Goal: Task Accomplishment & Management: Complete application form

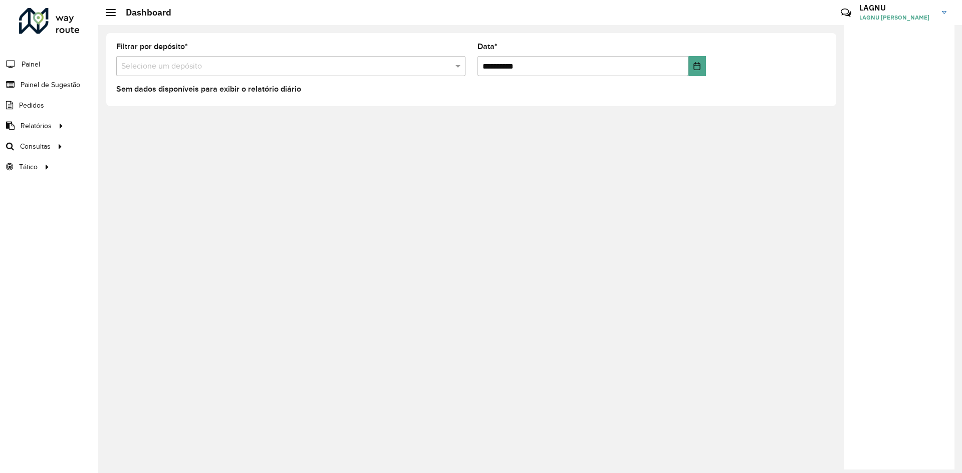
click at [149, 67] on input "text" at bounding box center [280, 67] width 319 height 12
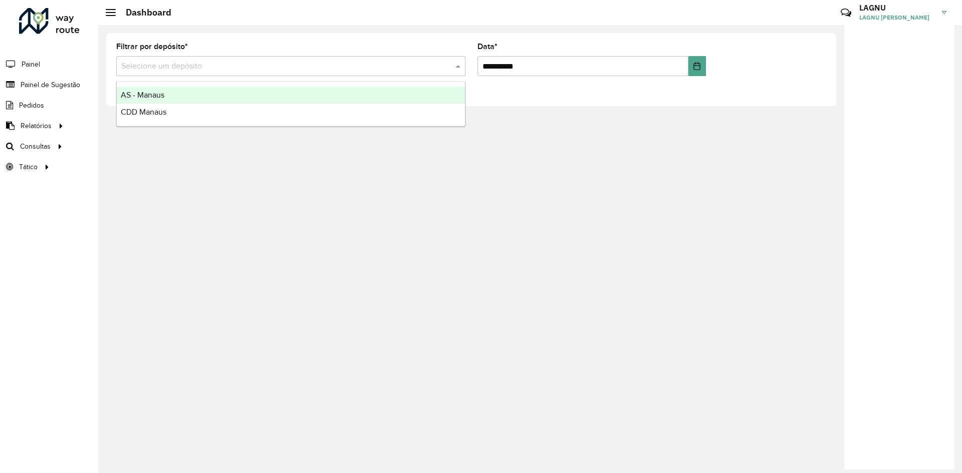
click at [163, 112] on span "CDD Manaus" at bounding box center [144, 112] width 46 height 9
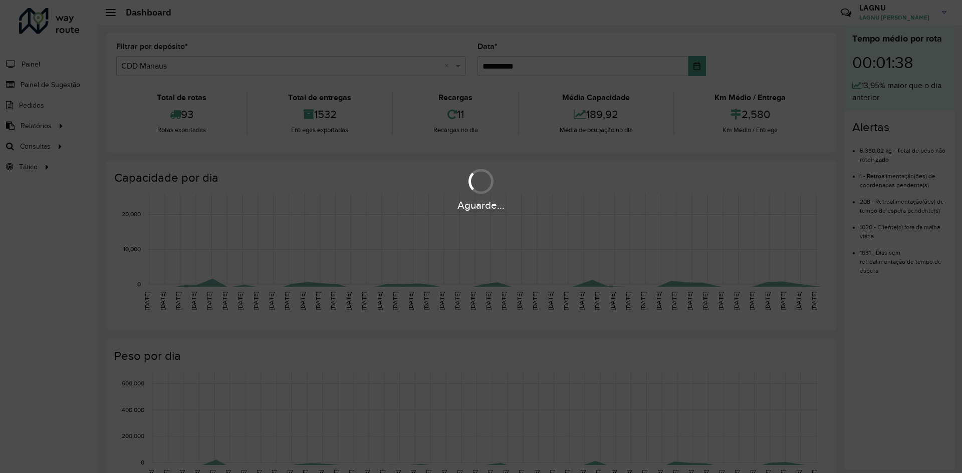
click at [35, 86] on div "Aguarde..." at bounding box center [481, 236] width 962 height 473
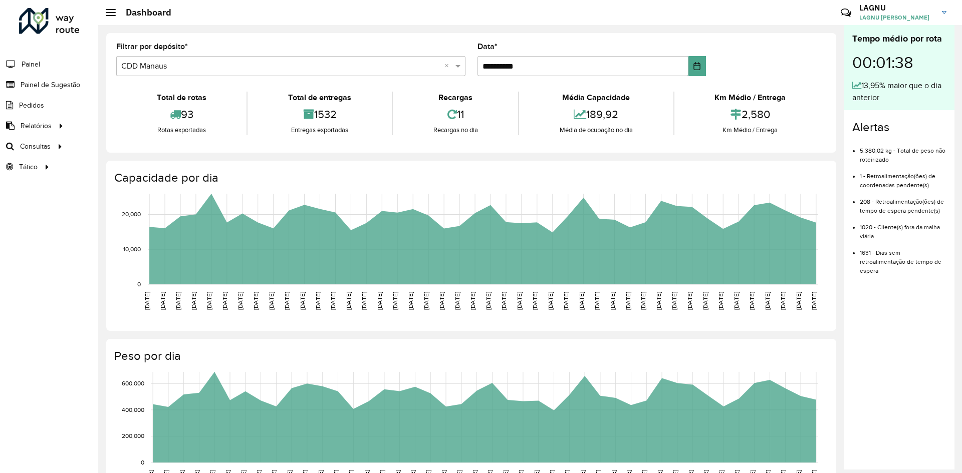
click at [35, 86] on span "Painel de Sugestão" at bounding box center [51, 85] width 60 height 11
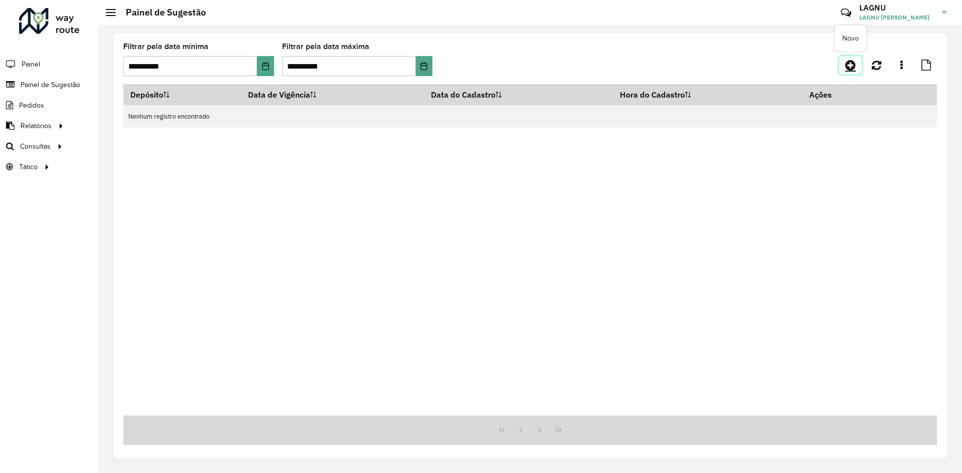
click at [844, 67] on link at bounding box center [850, 65] width 23 height 18
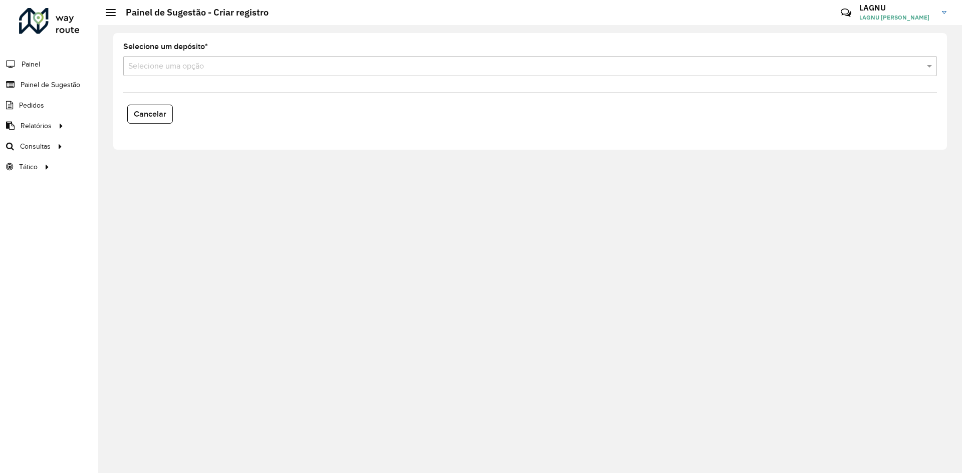
click at [252, 67] on input "text" at bounding box center [520, 67] width 784 height 12
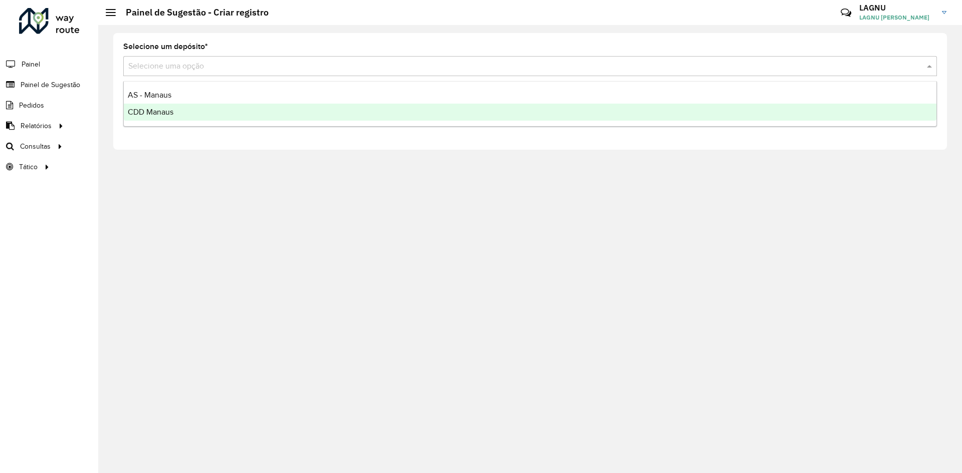
click at [249, 105] on div "CDD Manaus" at bounding box center [530, 112] width 813 height 17
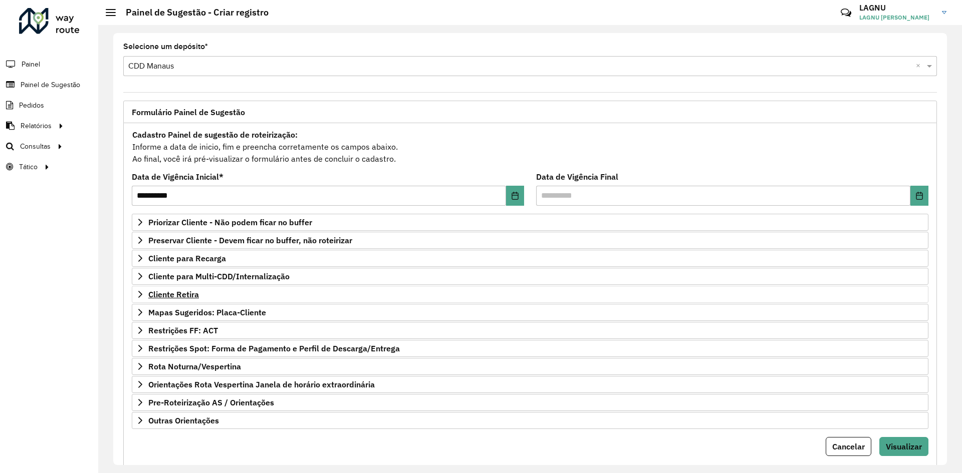
scroll to position [26, 0]
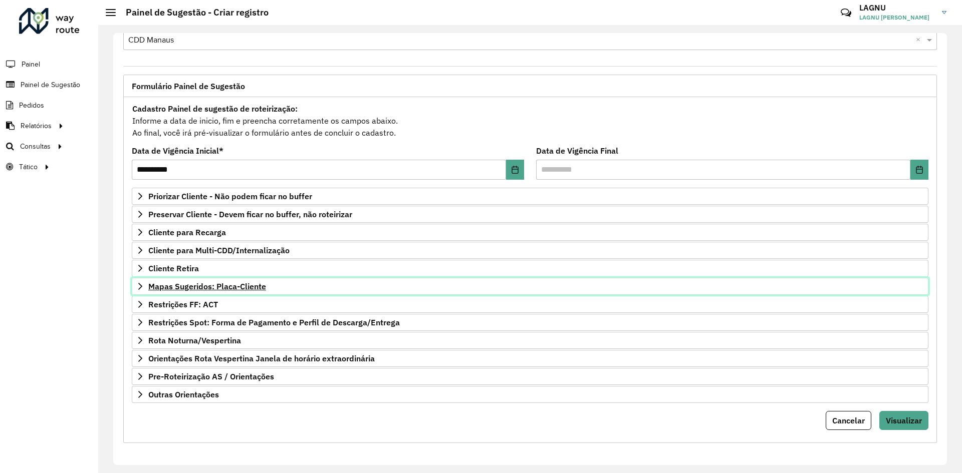
click at [226, 287] on span "Mapas Sugeridos: Placa-Cliente" at bounding box center [207, 287] width 118 height 8
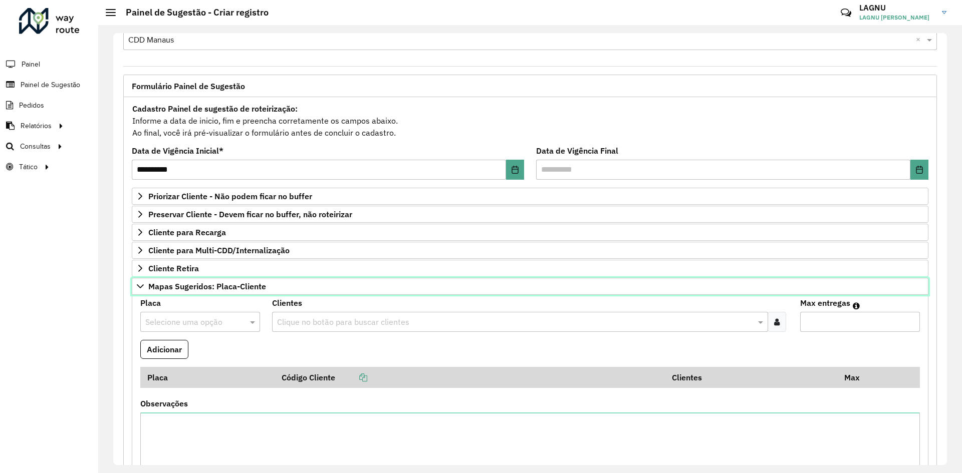
scroll to position [126, 0]
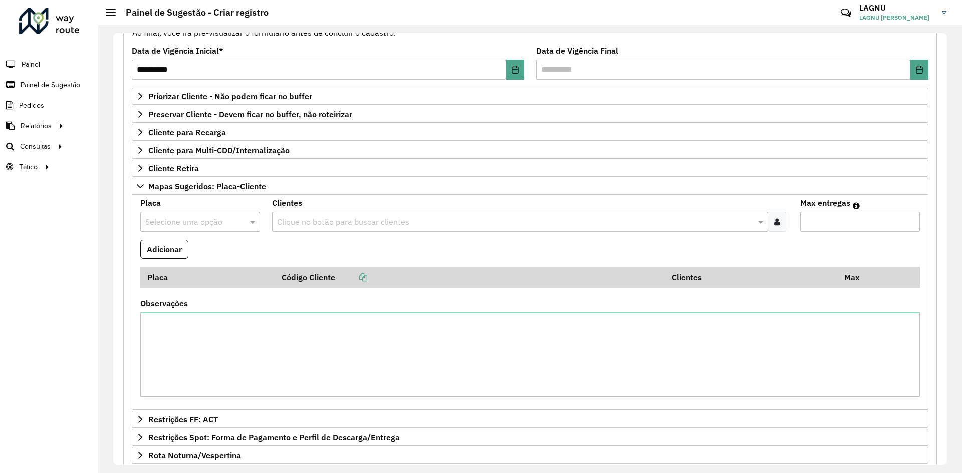
click at [200, 223] on input "text" at bounding box center [190, 222] width 90 height 12
type input "***"
click at [202, 248] on div "GKQ7339" at bounding box center [200, 250] width 118 height 17
click at [330, 220] on input "text" at bounding box center [515, 222] width 480 height 12
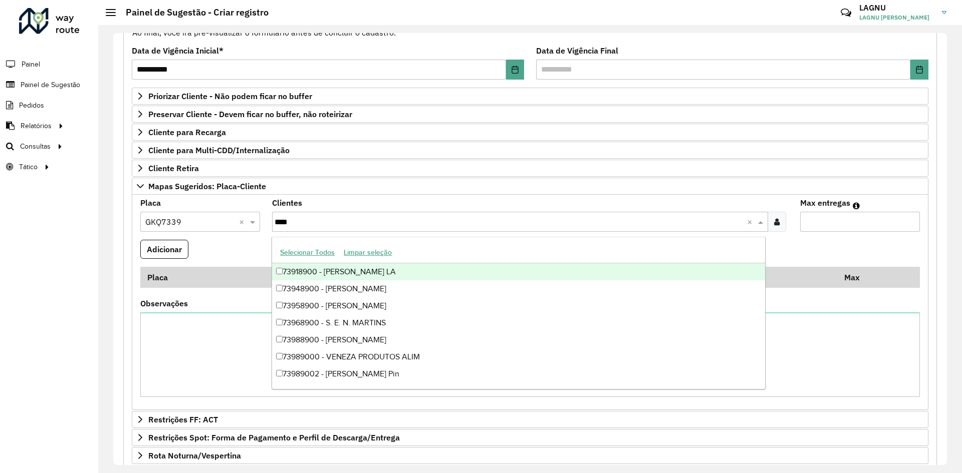
type input "*****"
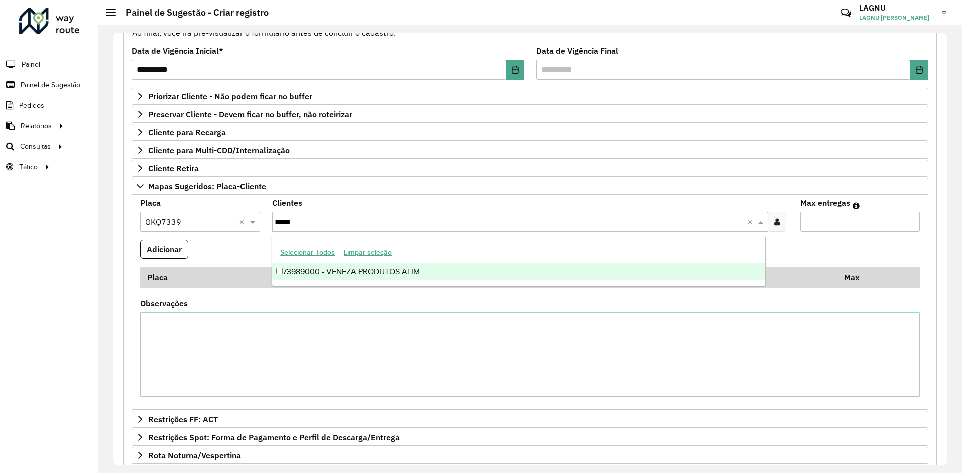
click at [392, 273] on div "73989000 - VENEZA PRODUTOS ALIM" at bounding box center [518, 272] width 492 height 17
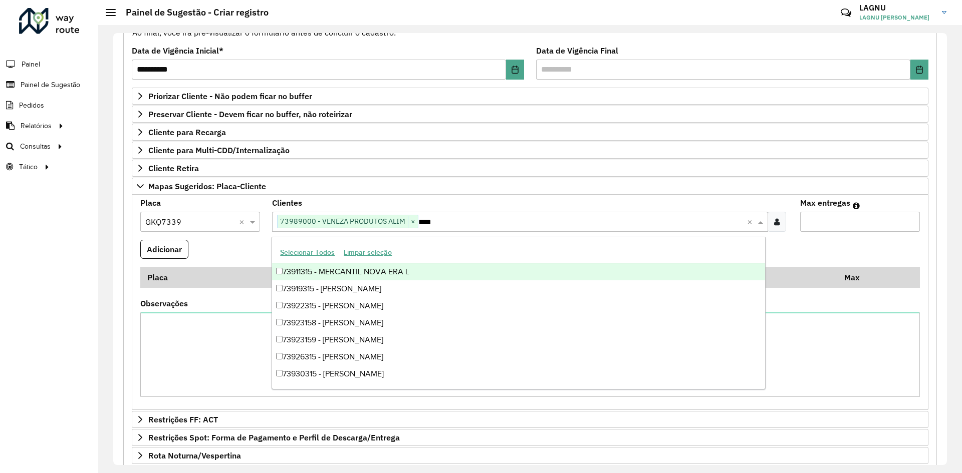
type input "*****"
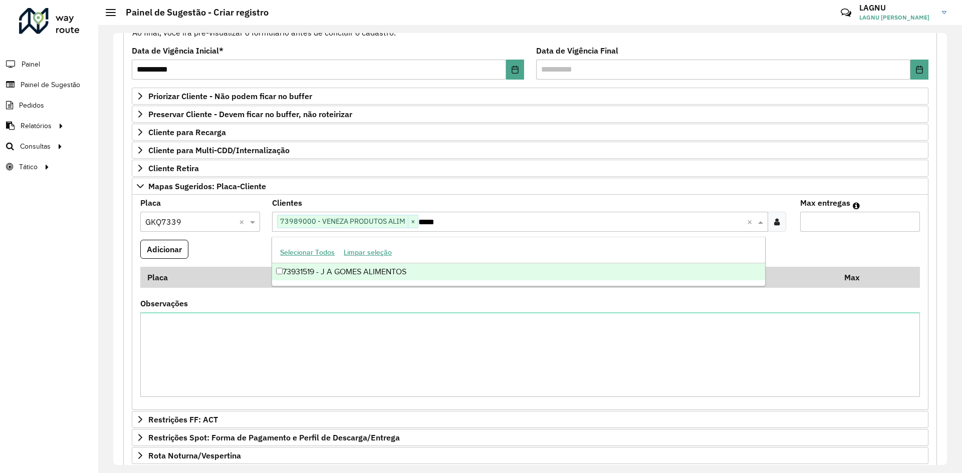
click at [496, 275] on div "73931519 - J A GOMES ALIMENTOS" at bounding box center [518, 272] width 492 height 17
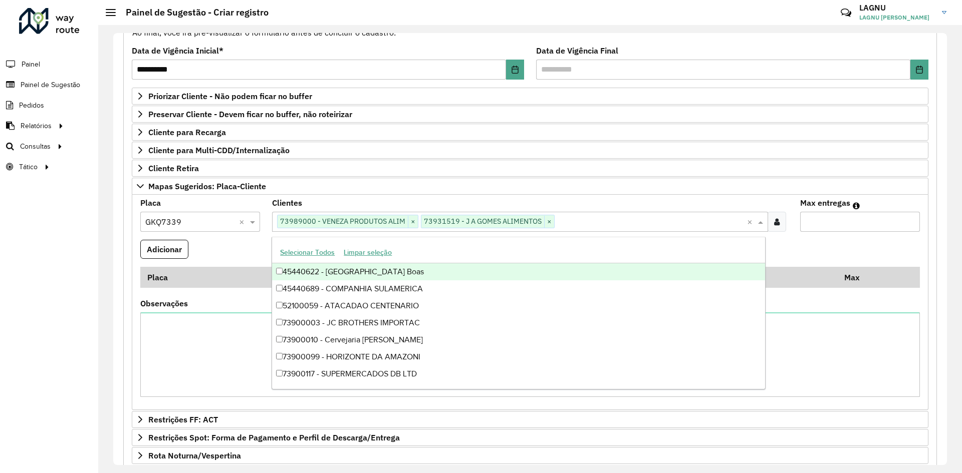
click at [831, 234] on formly-field "Max entregas" at bounding box center [860, 219] width 132 height 41
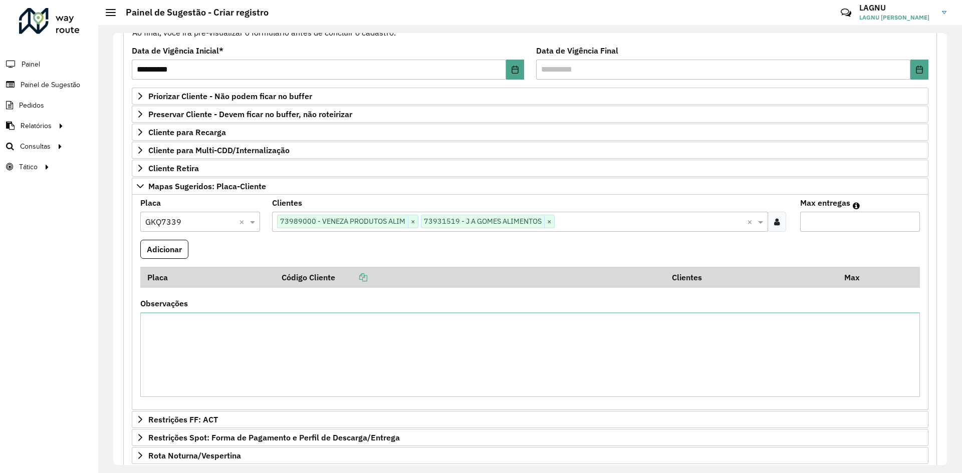
click at [829, 227] on input "Max entregas" at bounding box center [860, 222] width 120 height 20
type input "*"
click at [506, 254] on formly-field "Adicionar" at bounding box center [530, 253] width 792 height 27
click at [178, 244] on button "Adicionar" at bounding box center [164, 249] width 48 height 19
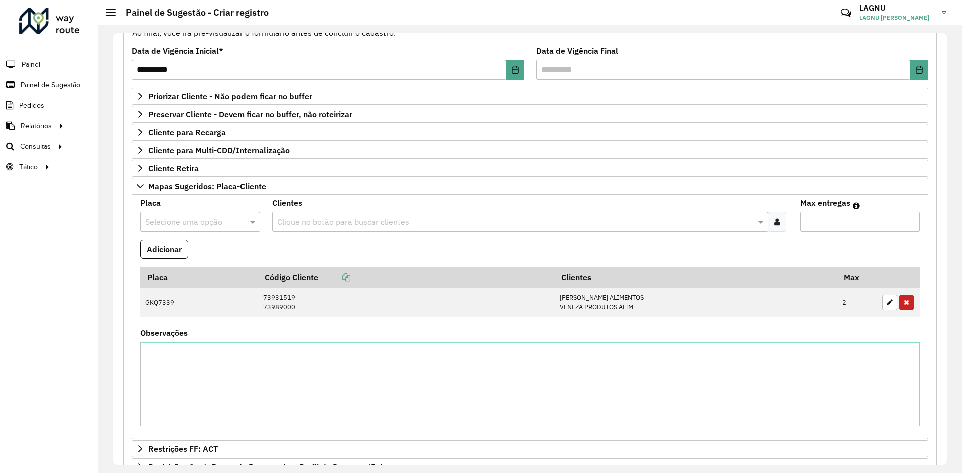
click at [179, 223] on input "text" at bounding box center [190, 222] width 90 height 12
type input "***"
click at [192, 268] on div "JXP6E07" at bounding box center [200, 268] width 118 height 17
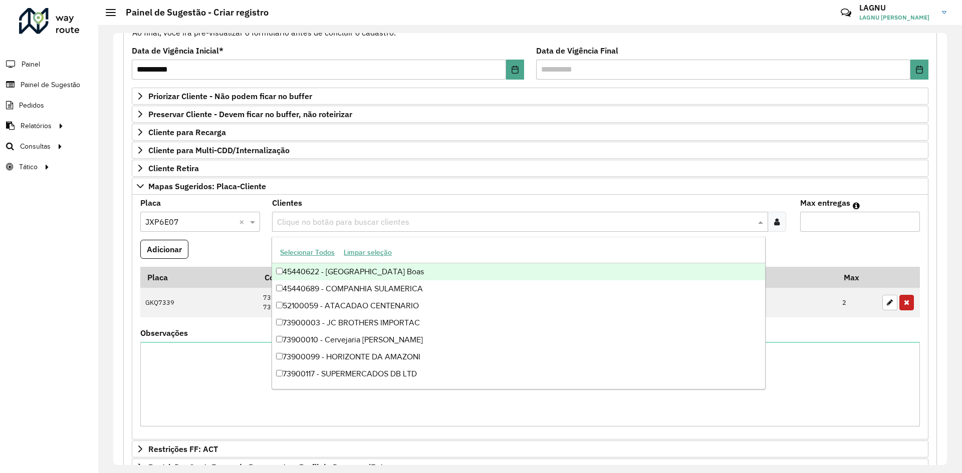
click at [305, 223] on input "text" at bounding box center [515, 222] width 480 height 12
type input "*****"
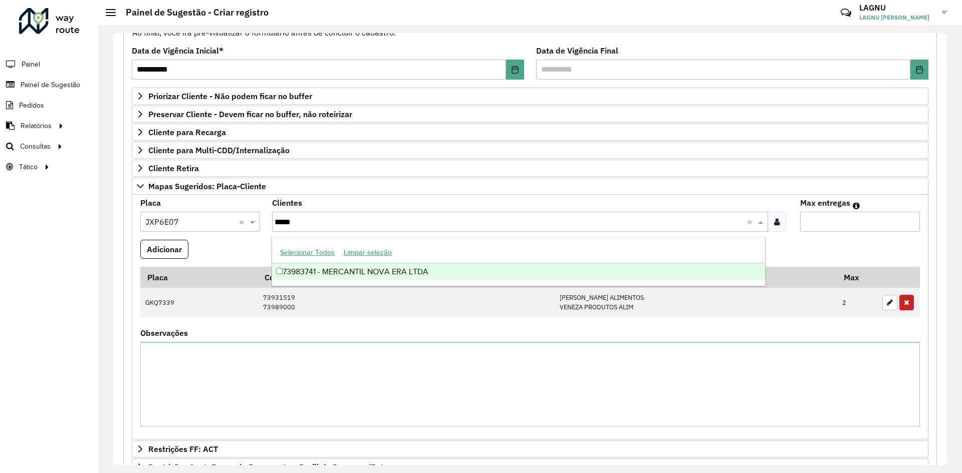
click at [367, 272] on div "73983741 - MERCANTIL NOVA ERA LTDA" at bounding box center [518, 272] width 492 height 17
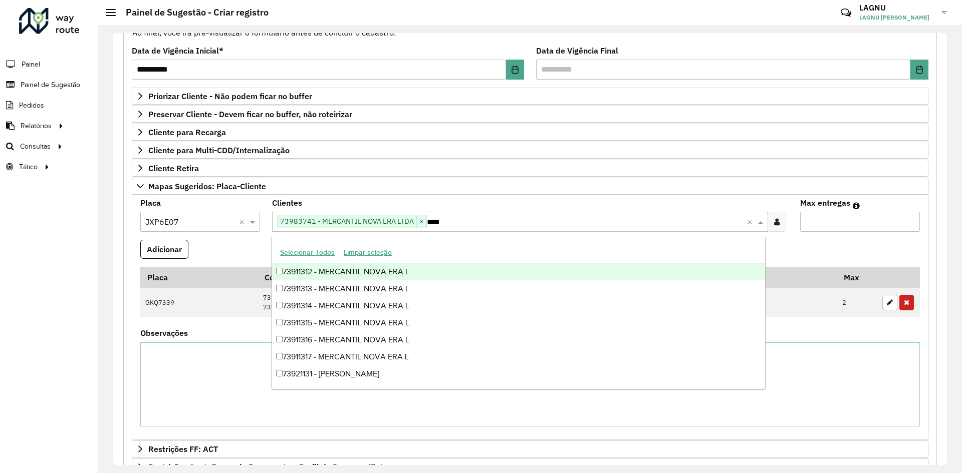
type input "*****"
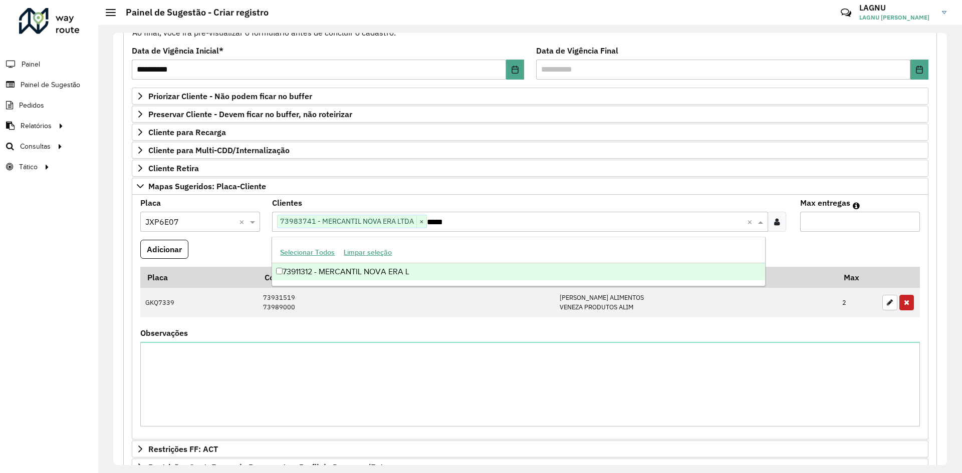
click at [498, 269] on div "73911312 - MERCANTIL NOVA ERA L" at bounding box center [518, 272] width 492 height 17
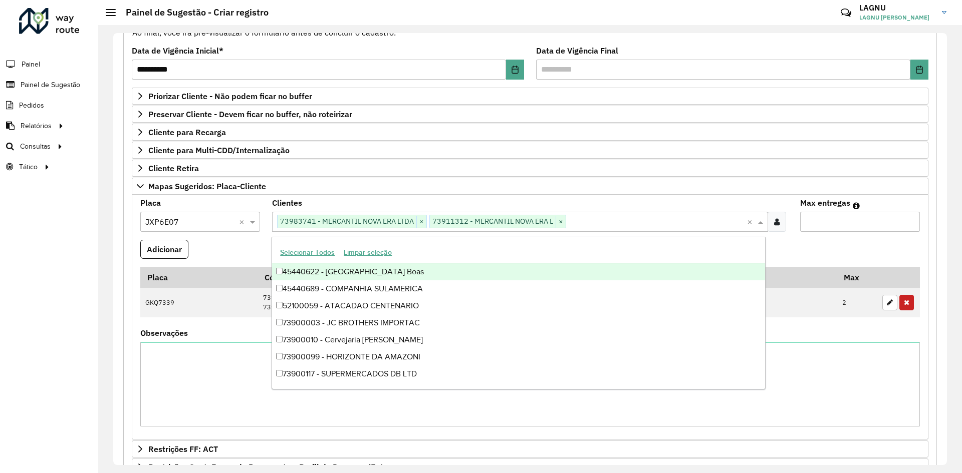
click at [819, 253] on formly-field "Adicionar" at bounding box center [530, 253] width 792 height 27
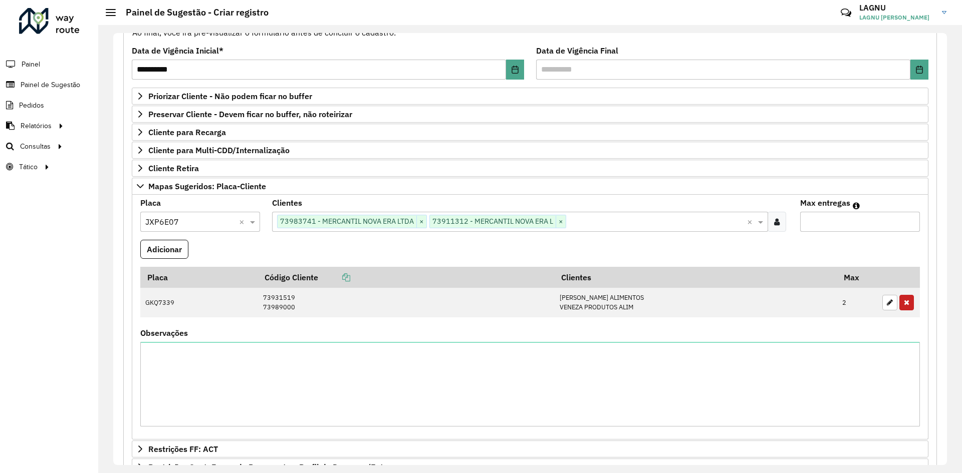
click at [820, 227] on input "Max entregas" at bounding box center [860, 222] width 120 height 20
type input "*"
click at [154, 247] on button "Adicionar" at bounding box center [164, 249] width 48 height 19
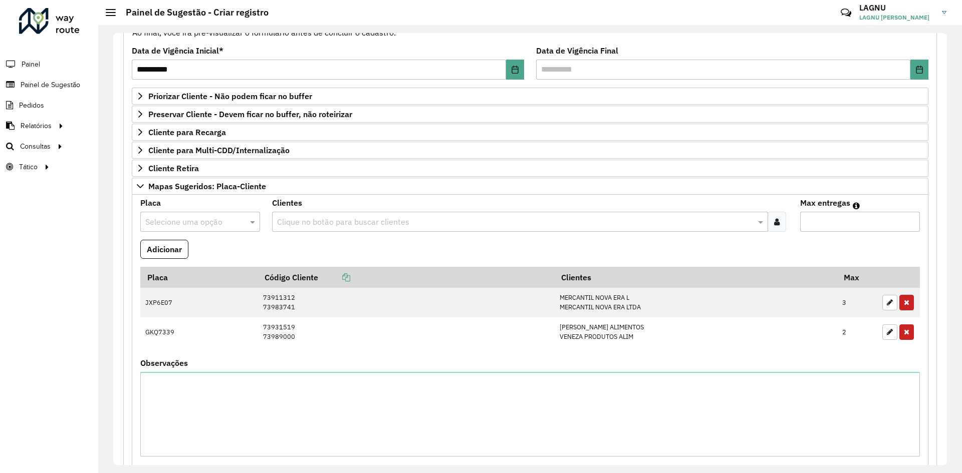
click at [204, 224] on input "text" at bounding box center [190, 222] width 90 height 12
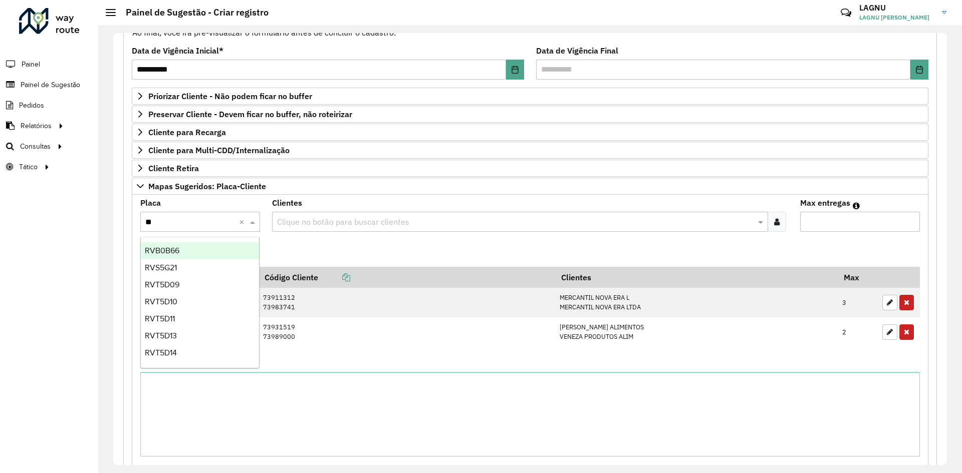
type input "***"
click at [206, 245] on div "RVB0B66" at bounding box center [200, 250] width 118 height 17
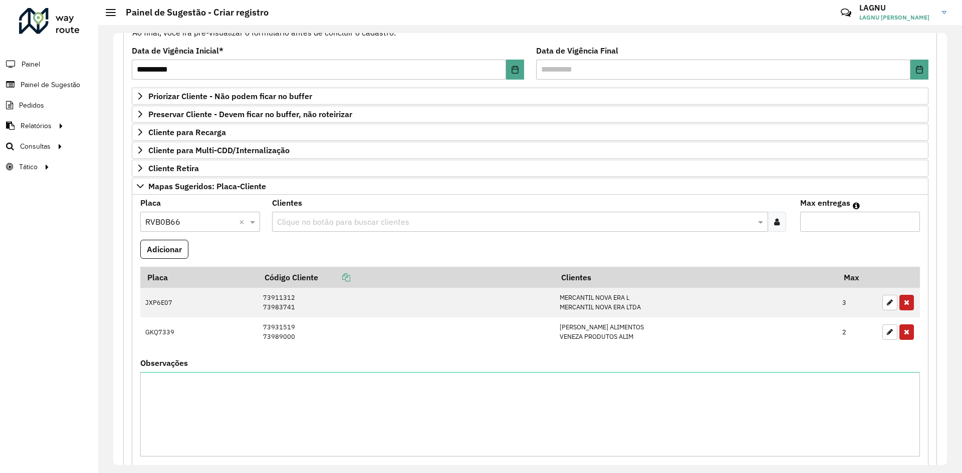
click at [329, 231] on div "Clique no botão para buscar clientes" at bounding box center [519, 222] width 495 height 20
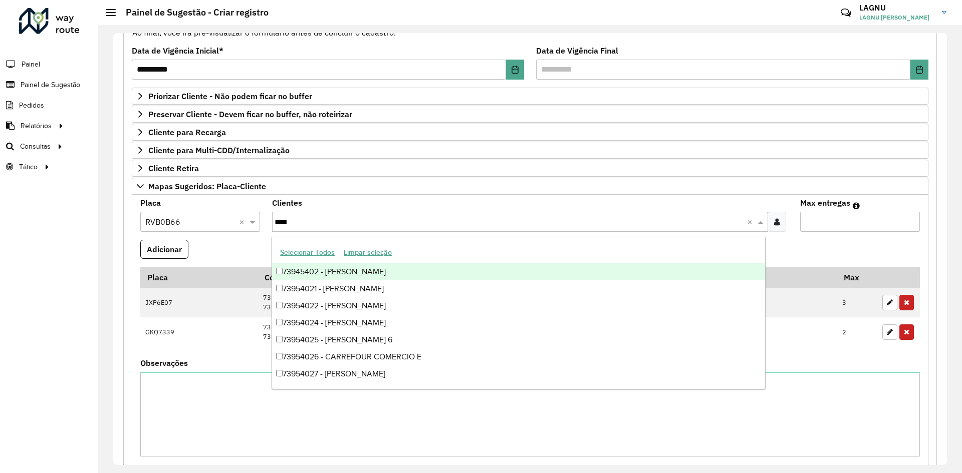
type input "*****"
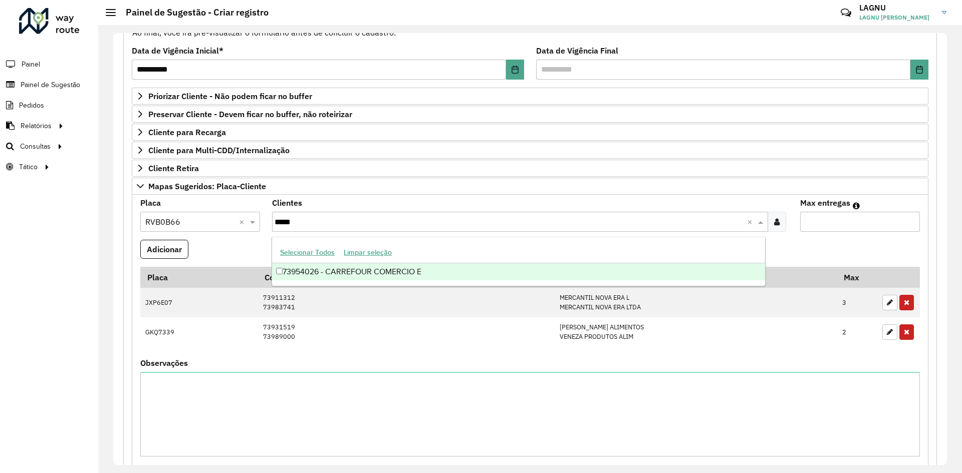
click at [375, 273] on div "73954026 - CARREFOUR COMERCIO E" at bounding box center [518, 272] width 492 height 17
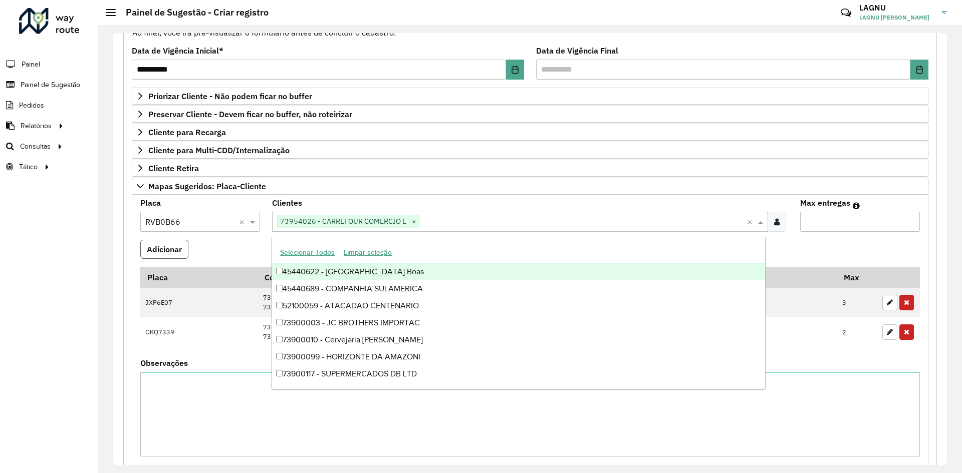
click at [182, 251] on button "Adicionar" at bounding box center [164, 249] width 48 height 19
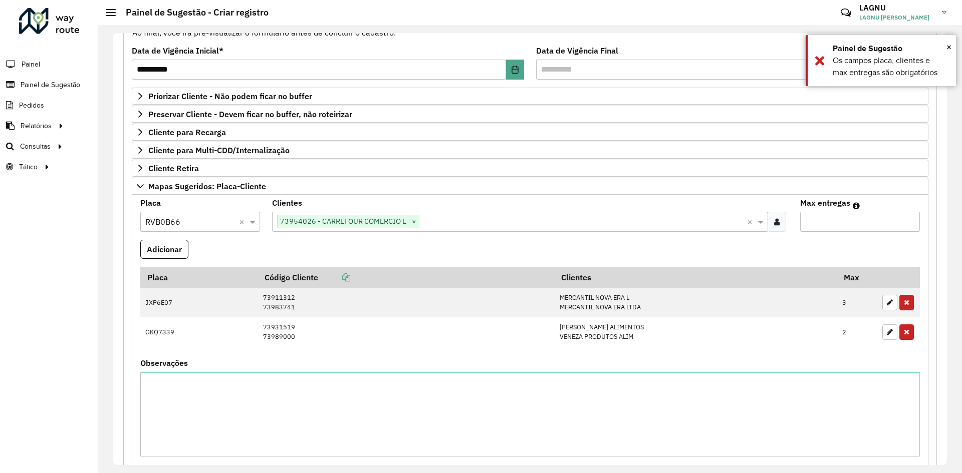
click at [825, 218] on input "Max entregas" at bounding box center [860, 222] width 120 height 20
type input "*"
click at [162, 256] on button "Adicionar" at bounding box center [164, 249] width 48 height 19
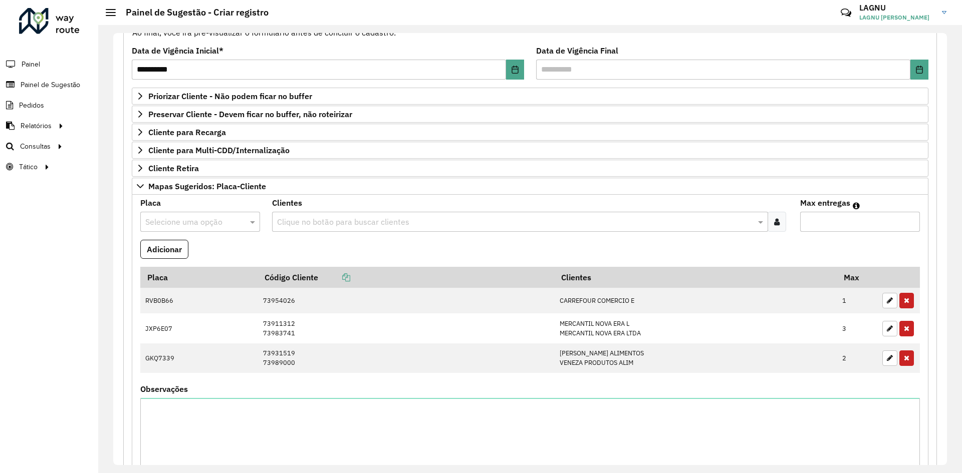
click at [176, 223] on input "text" at bounding box center [190, 222] width 90 height 12
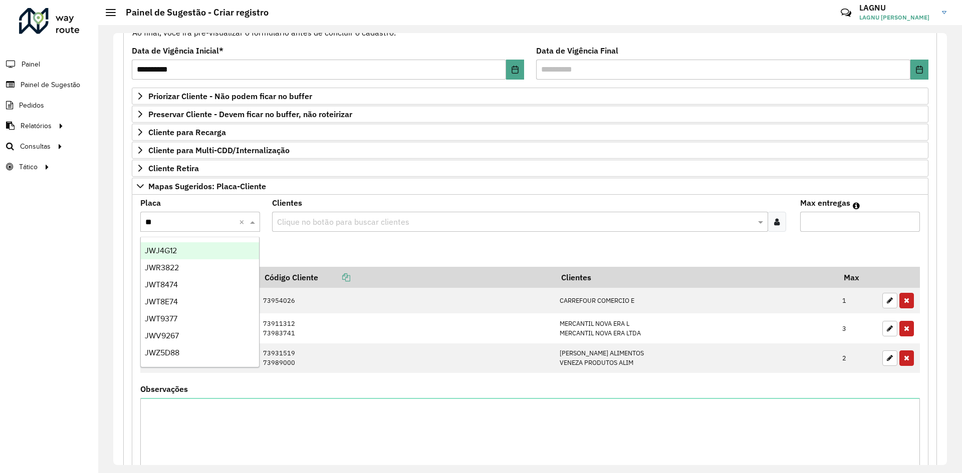
type input "***"
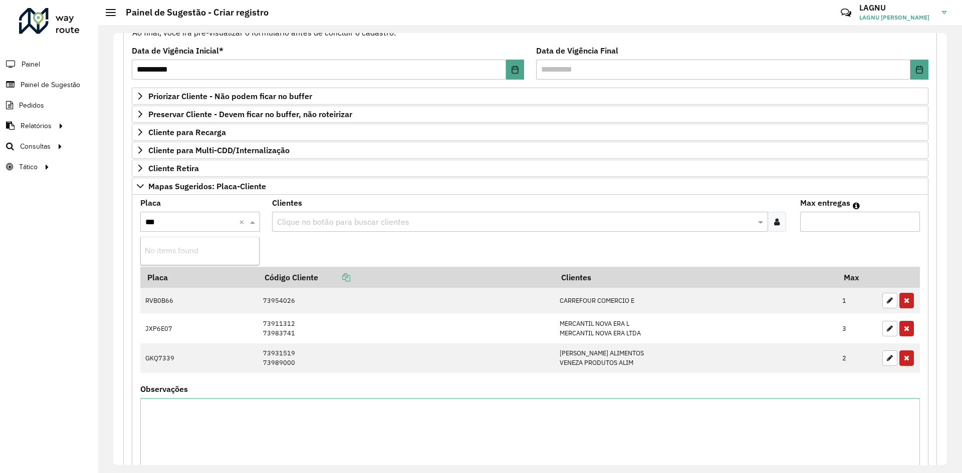
click at [176, 223] on input "***" at bounding box center [190, 222] width 90 height 12
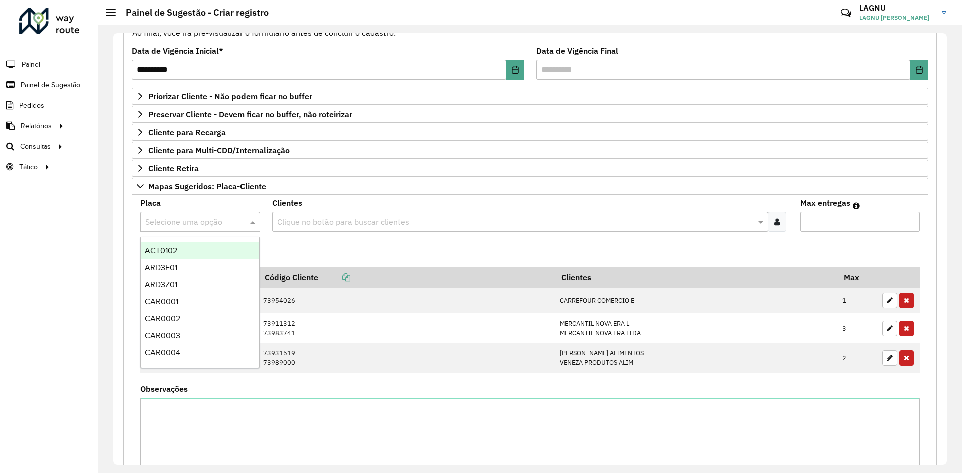
click at [177, 222] on input "text" at bounding box center [190, 222] width 90 height 12
type input "***"
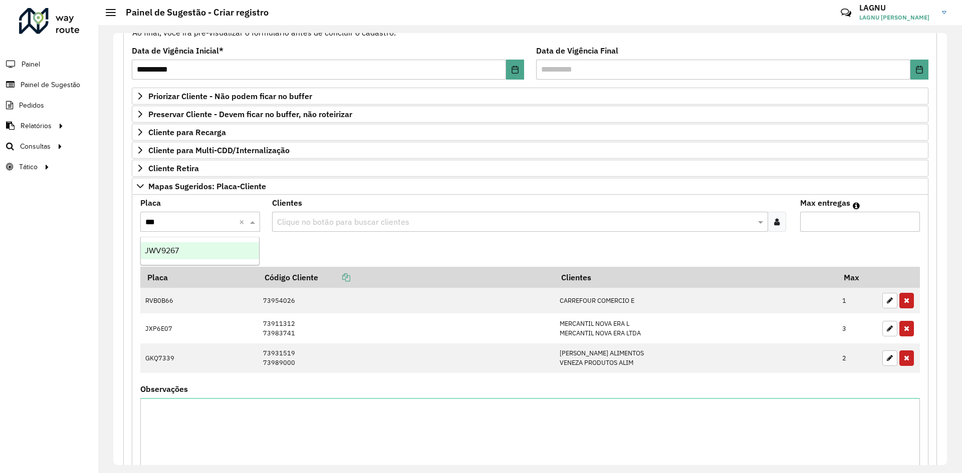
click at [190, 247] on div "JWV9267" at bounding box center [200, 250] width 118 height 17
click at [314, 231] on div "Clique no botão para buscar clientes" at bounding box center [519, 222] width 495 height 20
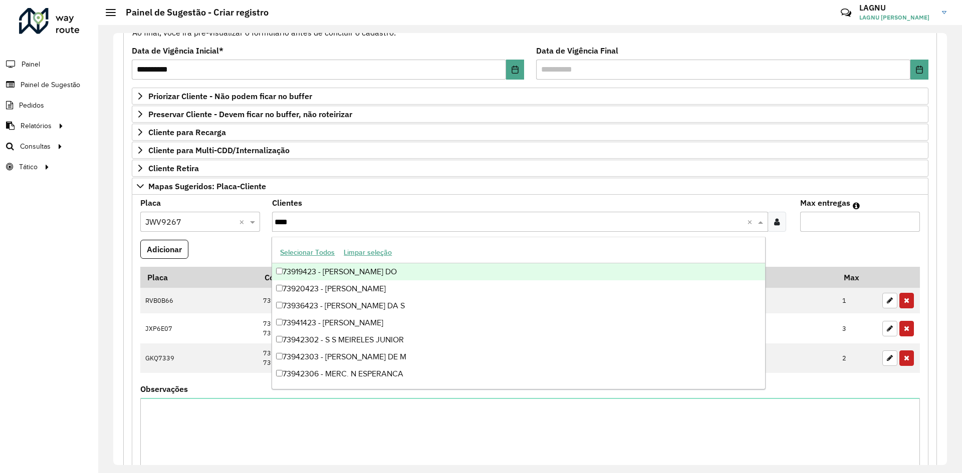
type input "*****"
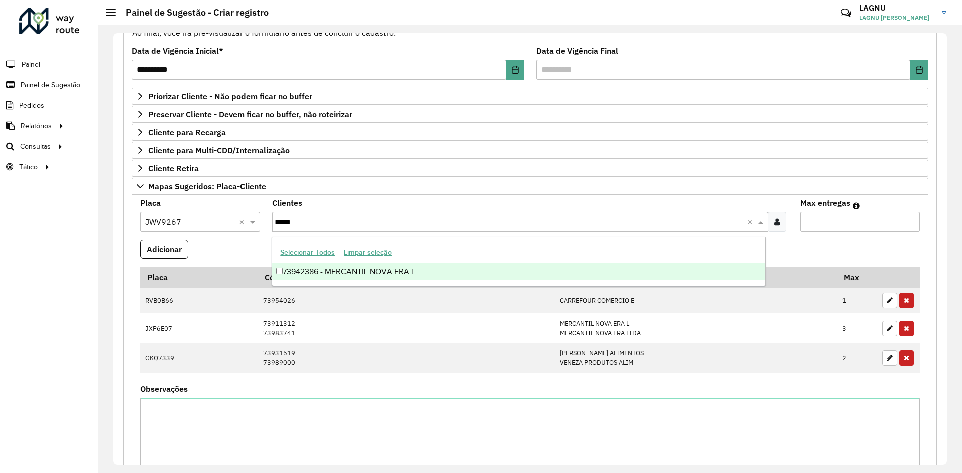
click at [348, 269] on div "73942386 - MERCANTIL NOVA ERA L" at bounding box center [518, 272] width 492 height 17
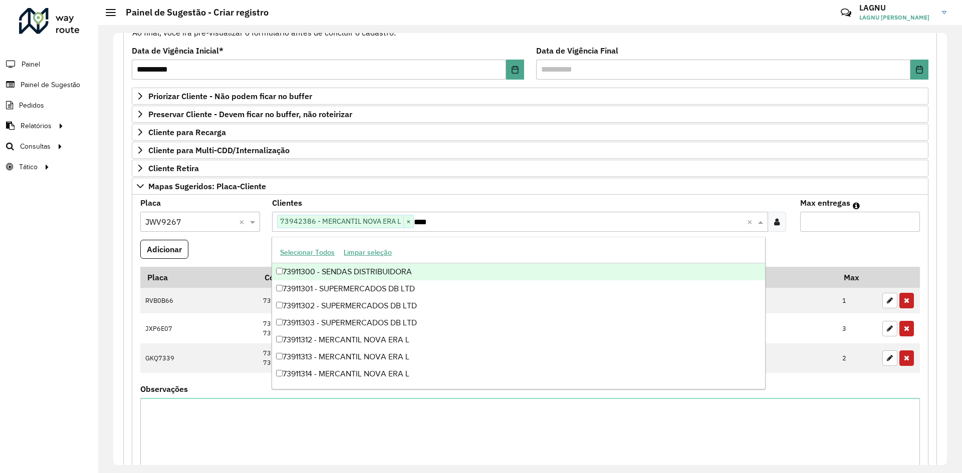
type input "*****"
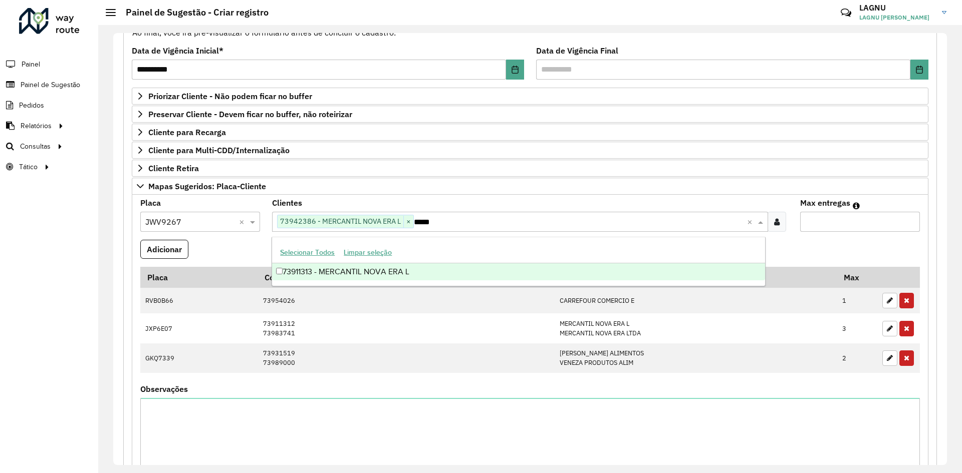
click at [349, 269] on div "73911313 - MERCANTIL NOVA ERA L" at bounding box center [518, 272] width 492 height 17
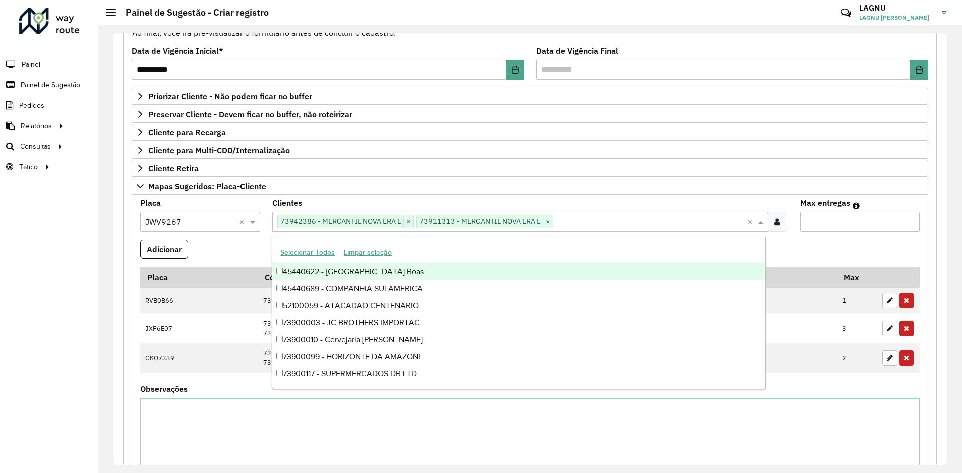
click at [814, 218] on input "Max entregas" at bounding box center [860, 222] width 120 height 20
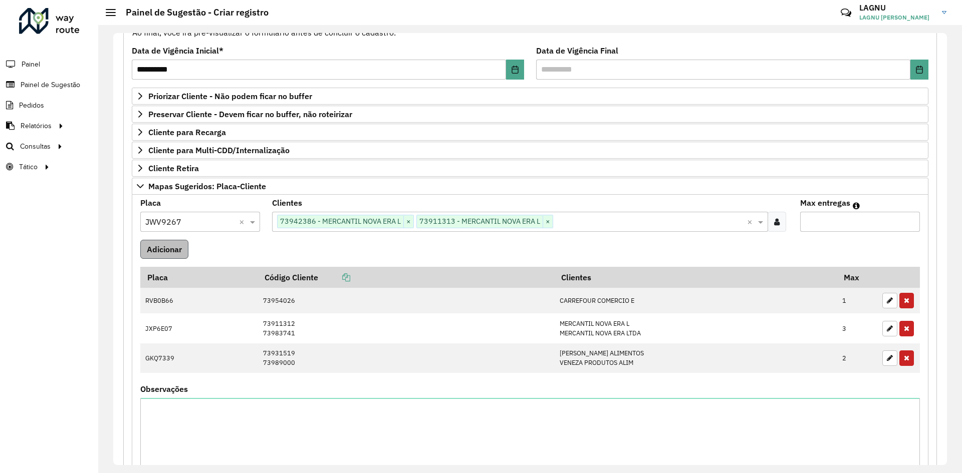
type input "*"
click at [168, 243] on button "Adicionar" at bounding box center [164, 249] width 48 height 19
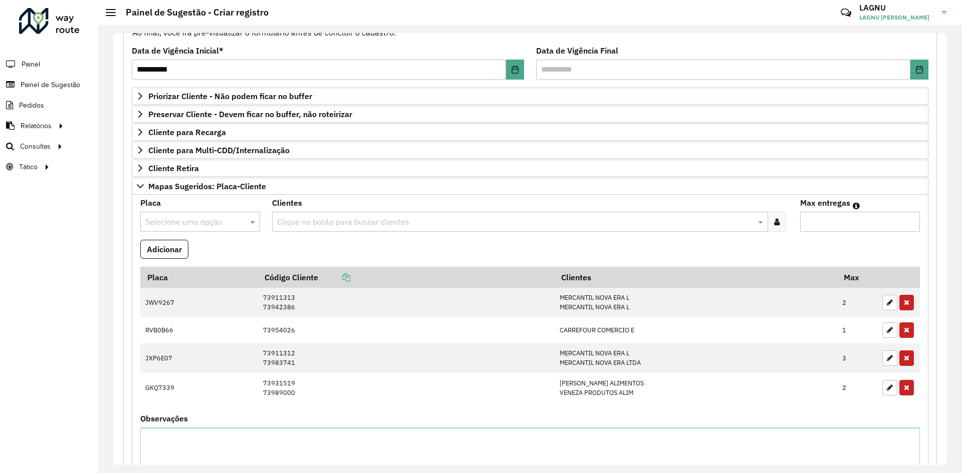
click at [194, 221] on input "text" at bounding box center [190, 222] width 90 height 12
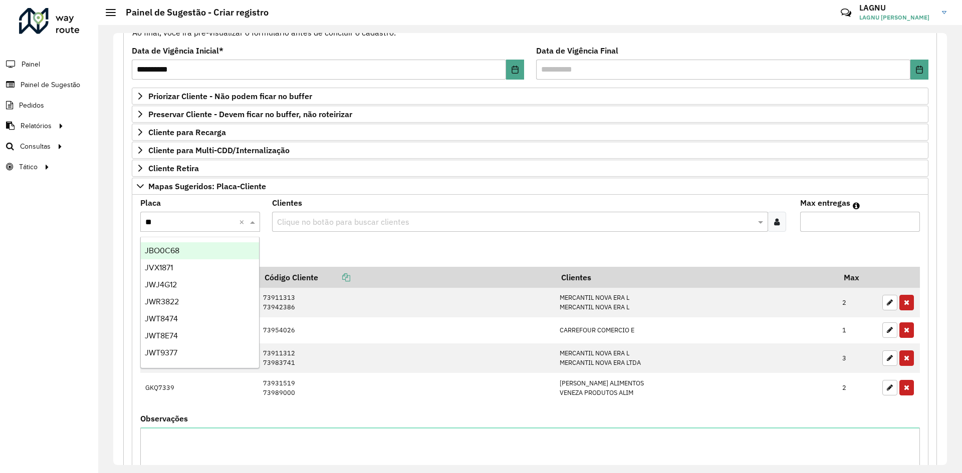
type input "***"
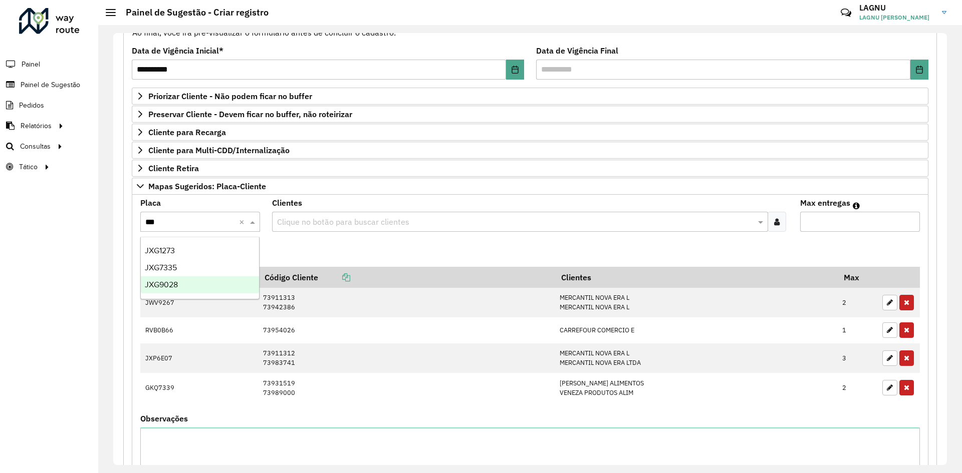
click at [189, 281] on div "JXG9028" at bounding box center [200, 285] width 118 height 17
click at [290, 223] on input "text" at bounding box center [515, 222] width 480 height 12
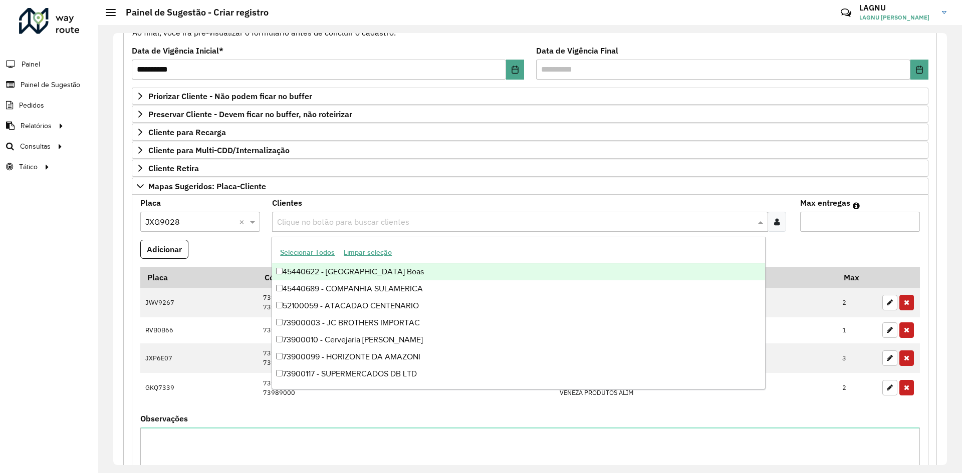
click at [333, 223] on input "text" at bounding box center [515, 222] width 480 height 12
type input "*****"
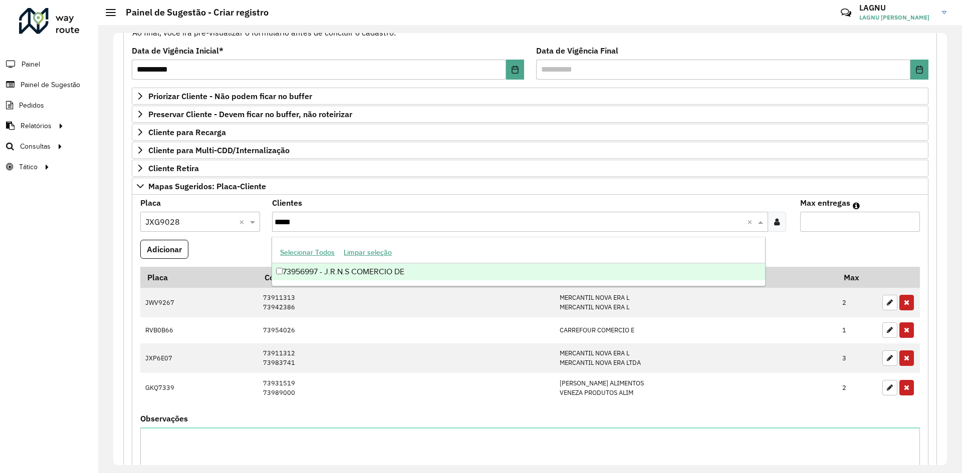
click at [347, 269] on div "73956997 - J.R.N.S COMERCIO DE" at bounding box center [518, 272] width 492 height 17
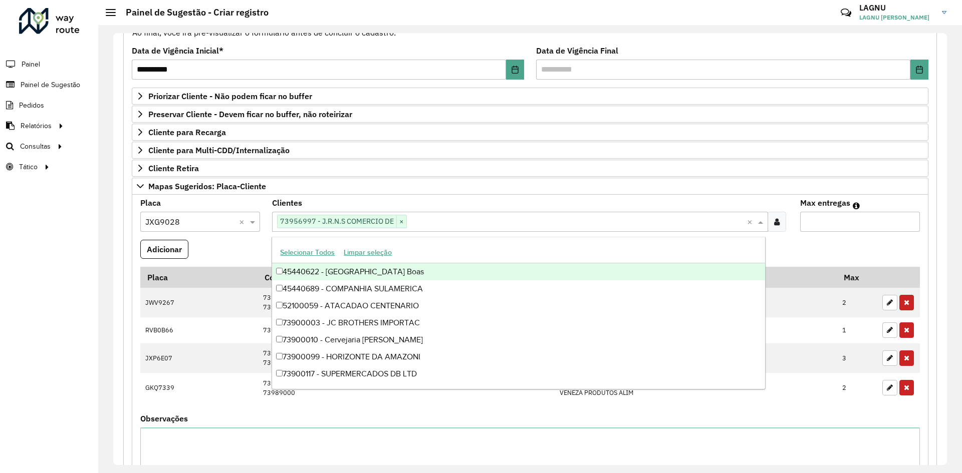
click at [819, 229] on input "Max entregas" at bounding box center [860, 222] width 120 height 20
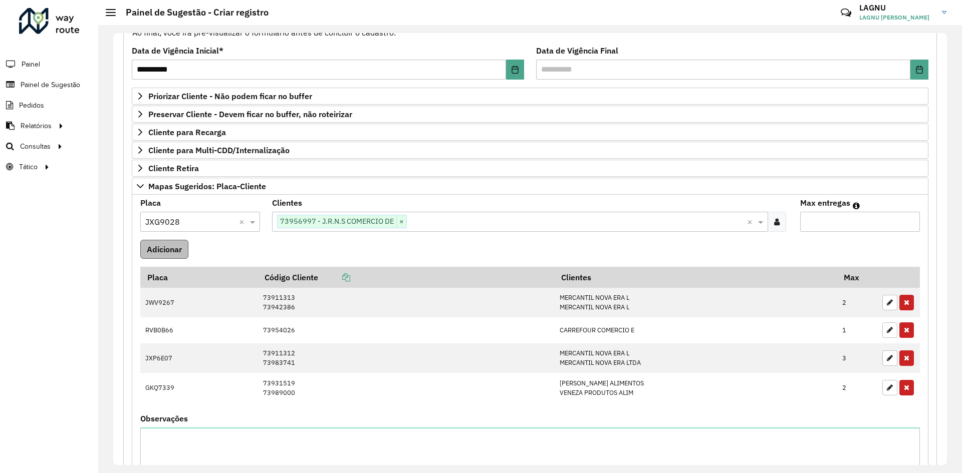
type input "*"
click at [173, 254] on button "Adicionar" at bounding box center [164, 249] width 48 height 19
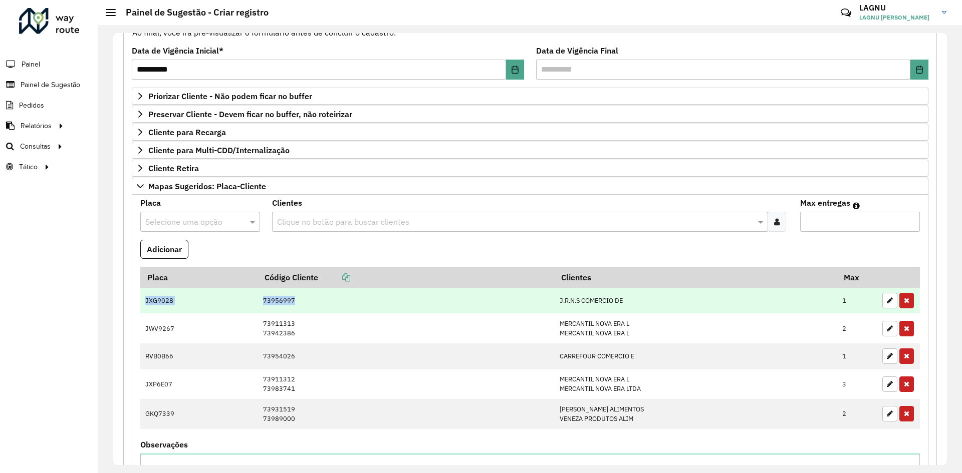
drag, startPoint x: 143, startPoint y: 301, endPoint x: 298, endPoint y: 307, distance: 154.9
click at [298, 307] on tr "JXG9028 73956997 J.R.N.S COMERCIO DE 1" at bounding box center [530, 301] width 780 height 26
click at [285, 303] on td "73956997" at bounding box center [405, 301] width 297 height 26
click at [275, 302] on td "73956997" at bounding box center [405, 301] width 297 height 26
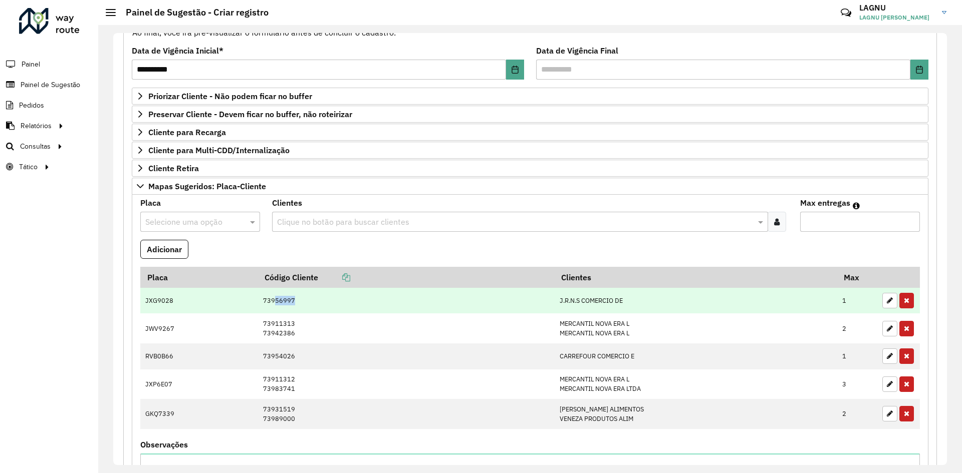
drag, startPoint x: 273, startPoint y: 301, endPoint x: 292, endPoint y: 301, distance: 19.0
click at [292, 301] on td "73956997" at bounding box center [405, 301] width 297 height 26
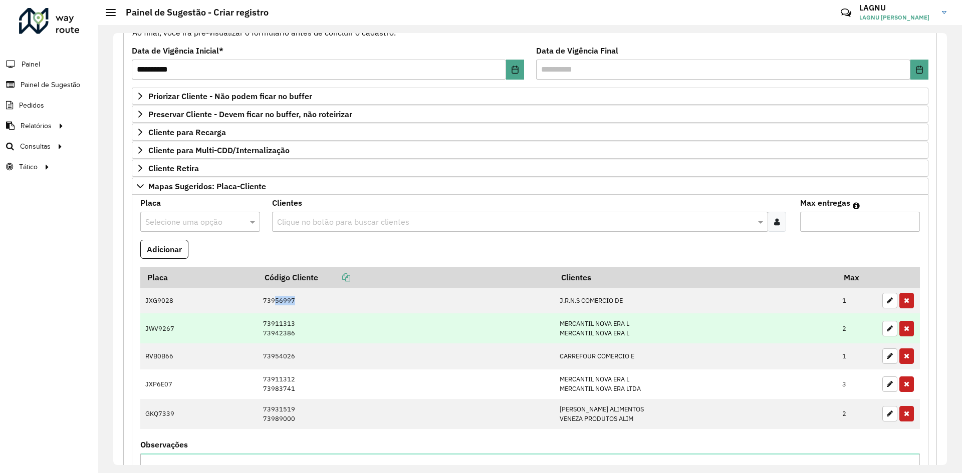
copy td "56997"
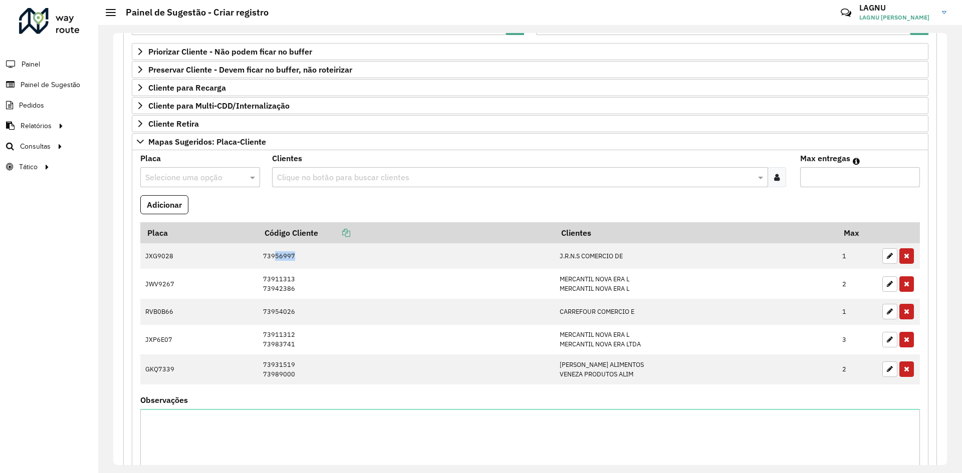
scroll to position [226, 0]
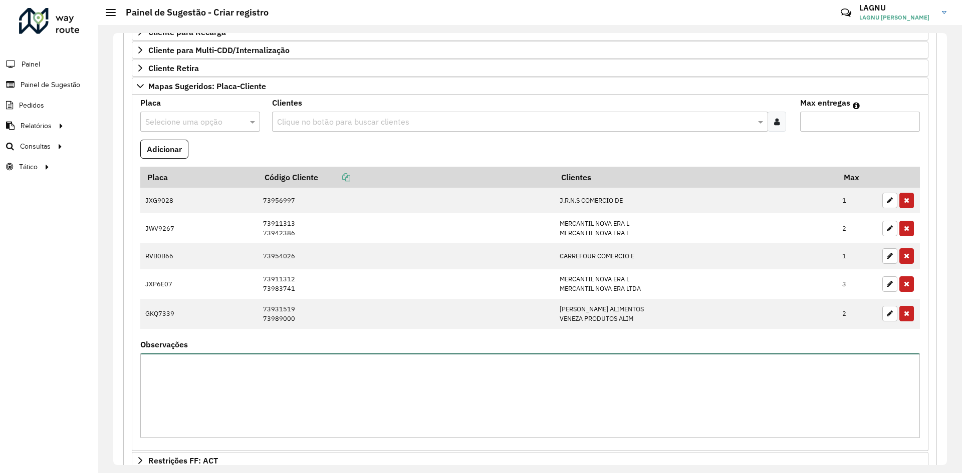
click at [277, 373] on textarea "Observações" at bounding box center [530, 396] width 780 height 85
paste textarea "*****"
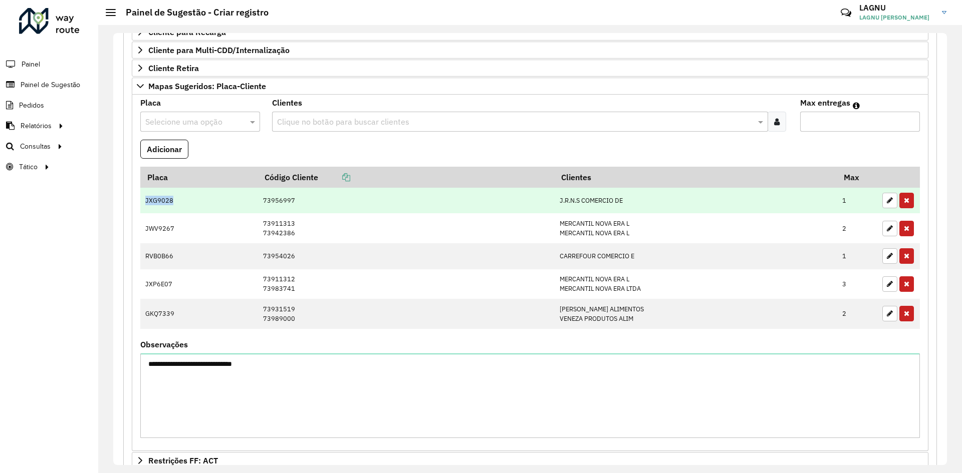
drag, startPoint x: 147, startPoint y: 200, endPoint x: 172, endPoint y: 202, distance: 25.6
click at [172, 202] on td "JXG9028" at bounding box center [198, 201] width 117 height 26
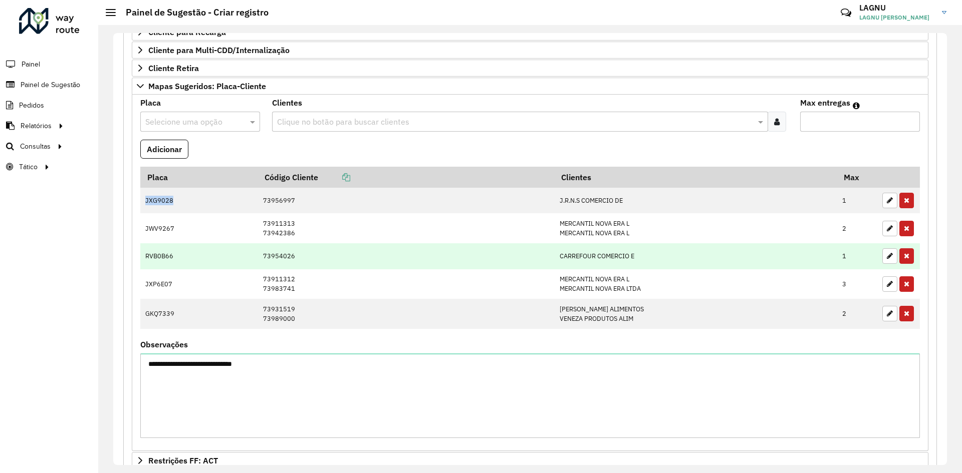
copy td "JXG9028"
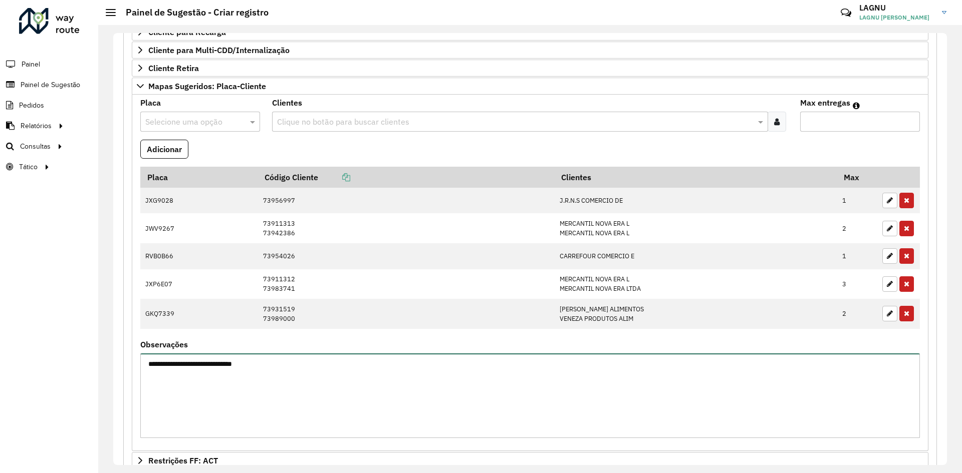
click at [274, 362] on textarea "**********" at bounding box center [530, 396] width 780 height 85
paste textarea "********"
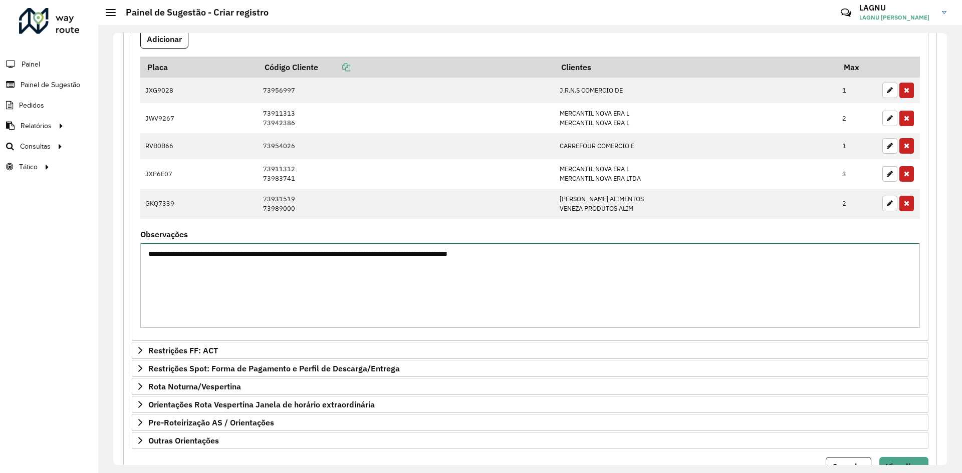
scroll to position [132, 0]
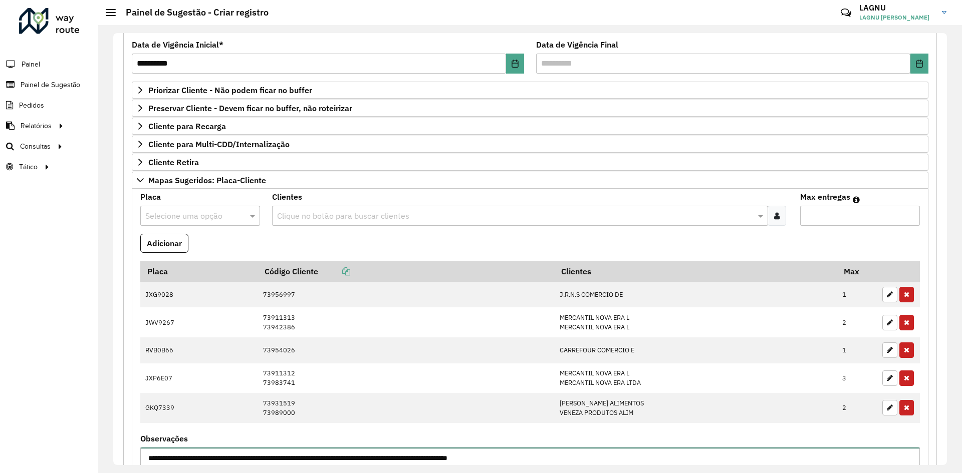
type textarea "**********"
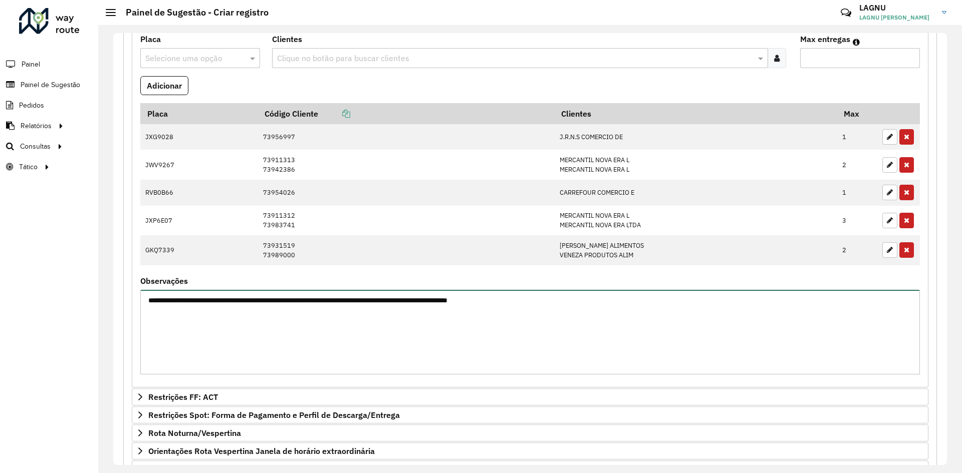
scroll to position [232, 0]
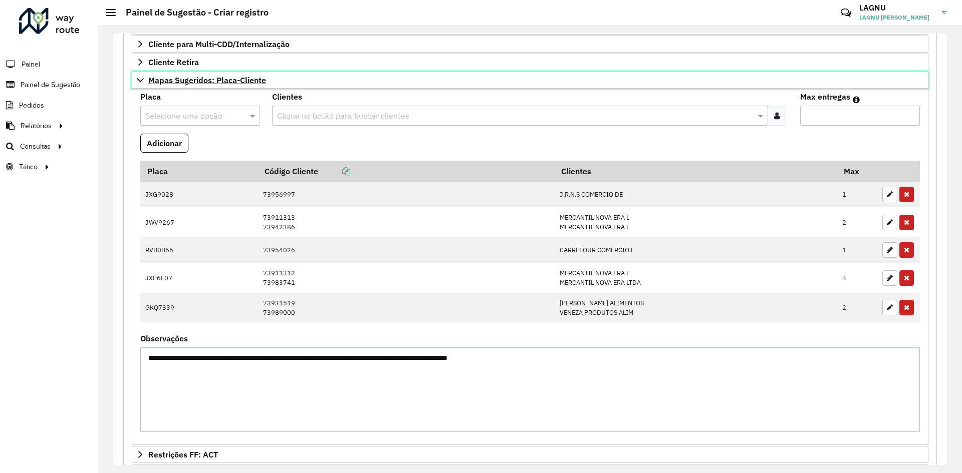
click at [199, 88] on link "Mapas Sugeridos: Placa-Cliente" at bounding box center [530, 80] width 797 height 17
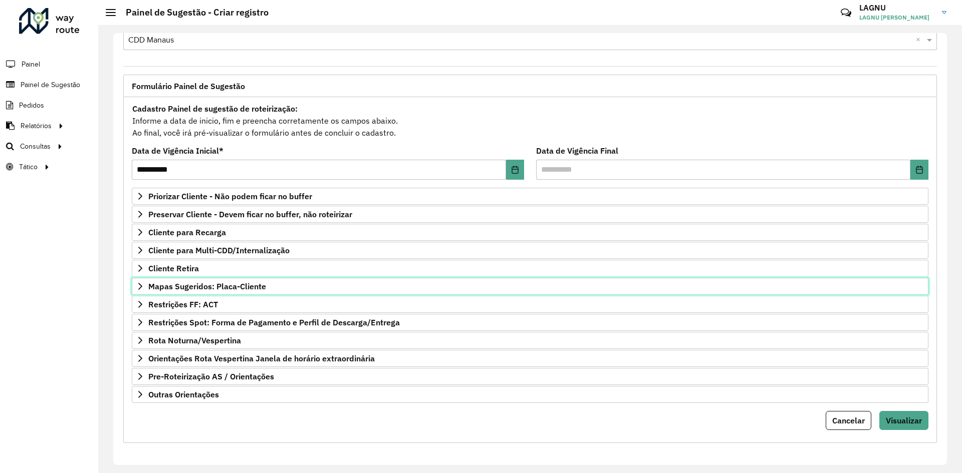
scroll to position [26, 0]
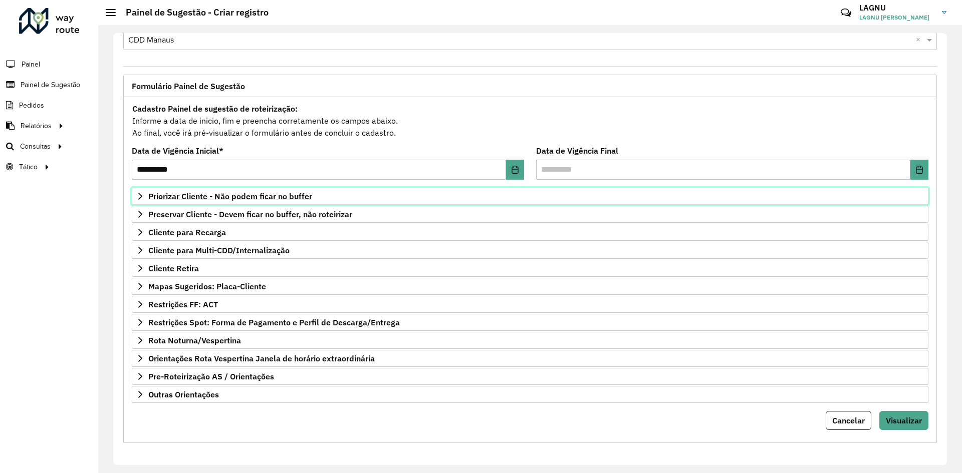
click at [204, 200] on span "Priorizar Cliente - Não podem ficar no buffer" at bounding box center [230, 196] width 164 height 8
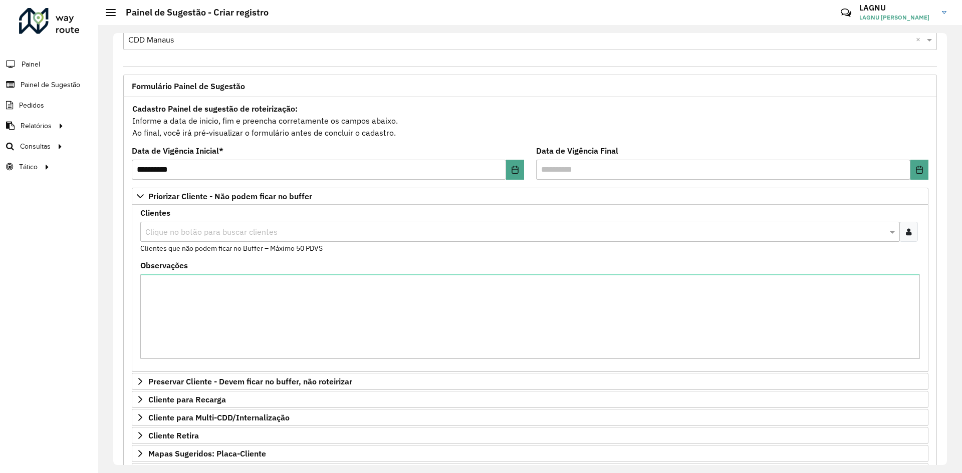
click at [199, 233] on input "text" at bounding box center [515, 232] width 744 height 12
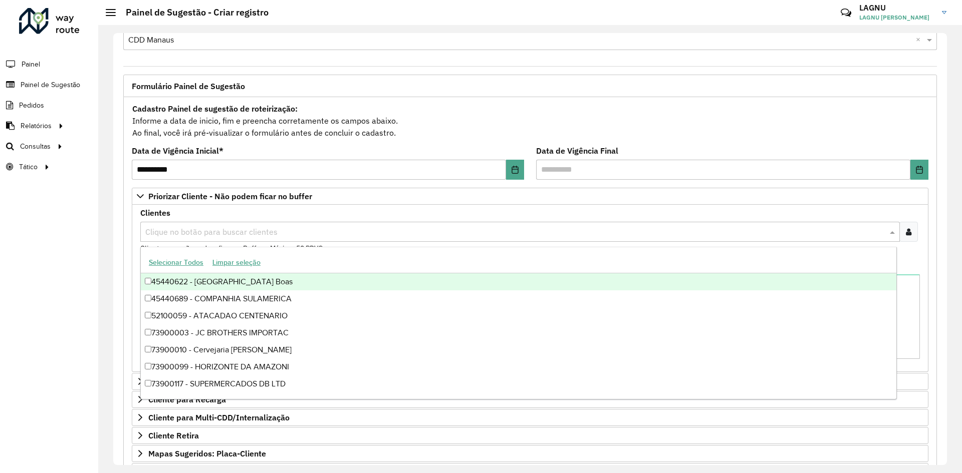
click at [906, 232] on icon at bounding box center [909, 232] width 6 height 8
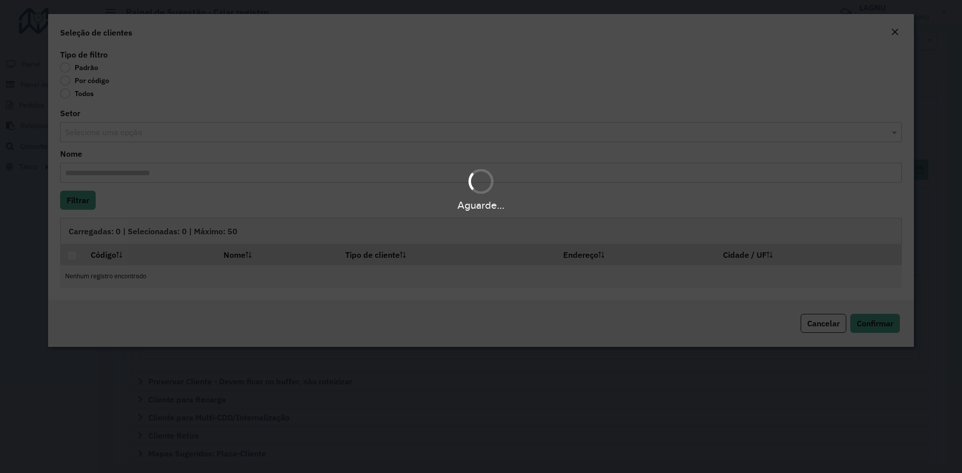
click at [65, 82] on div "Aguarde..." at bounding box center [481, 236] width 962 height 473
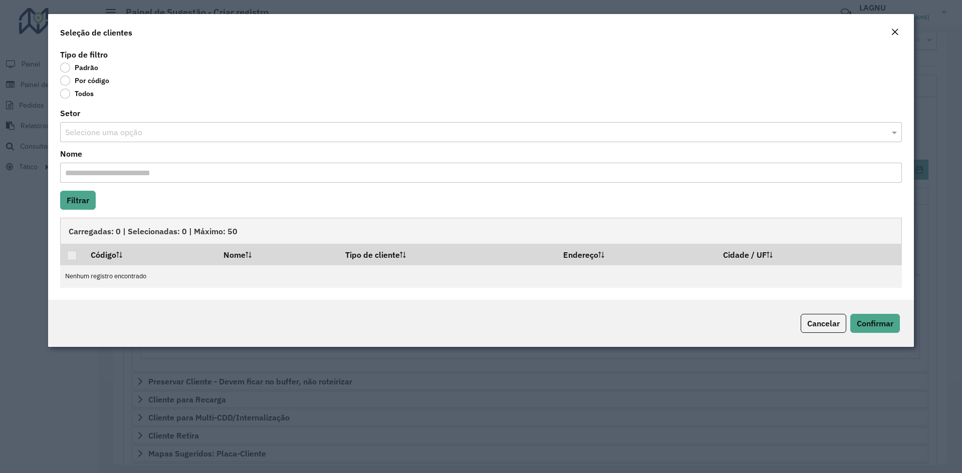
click at [65, 82] on label "Por código" at bounding box center [84, 81] width 49 height 10
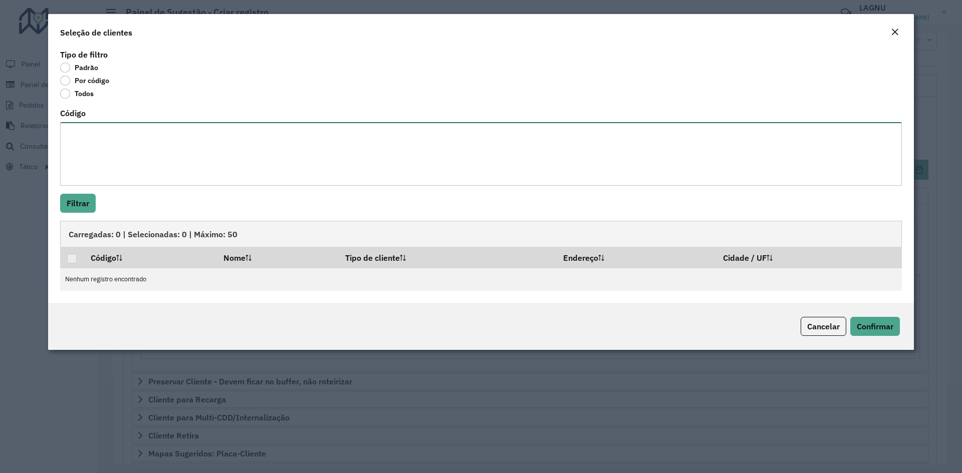
click at [118, 148] on textarea "Código" at bounding box center [481, 154] width 842 height 64
paste textarea "***** ***** ***** ***** ***** ***** **** **** ***** ***** ***** ***** ***** ***…"
type textarea "***** ***** ***** ***** ***** ***** **** **** ***** ***** ***** ***** ***** ***…"
click at [82, 204] on button "Filtrar" at bounding box center [78, 203] width 36 height 19
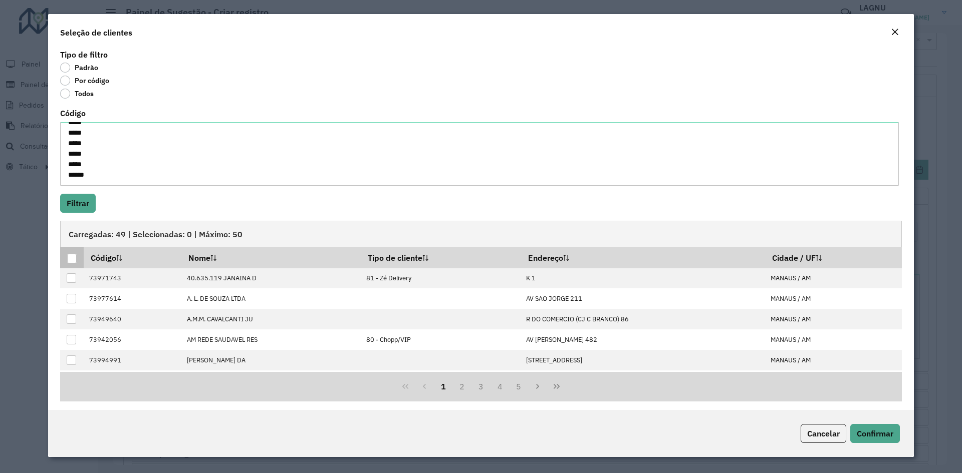
click at [72, 259] on div at bounding box center [72, 259] width 10 height 10
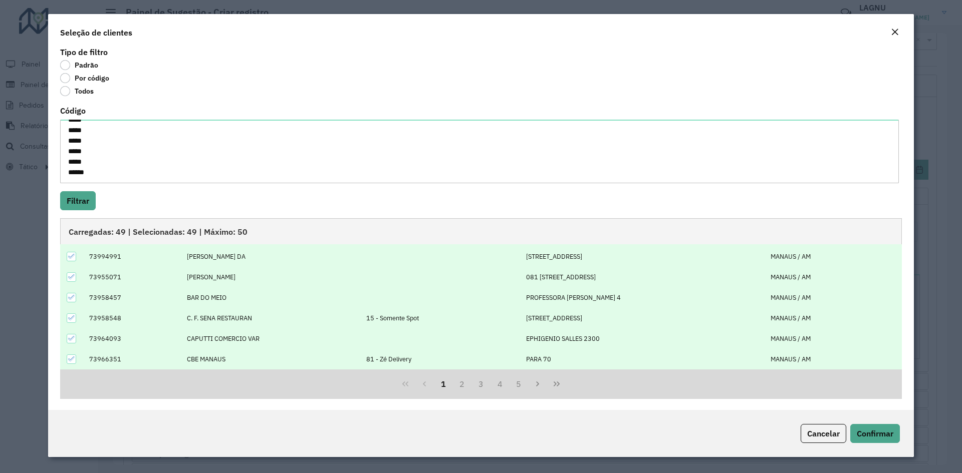
scroll to position [4, 0]
click at [869, 430] on span "Confirmar" at bounding box center [875, 434] width 37 height 10
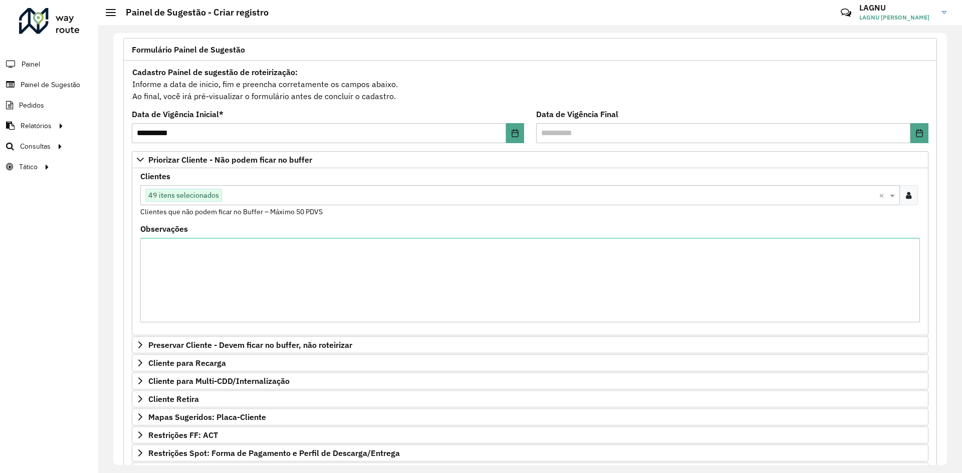
scroll to position [126, 0]
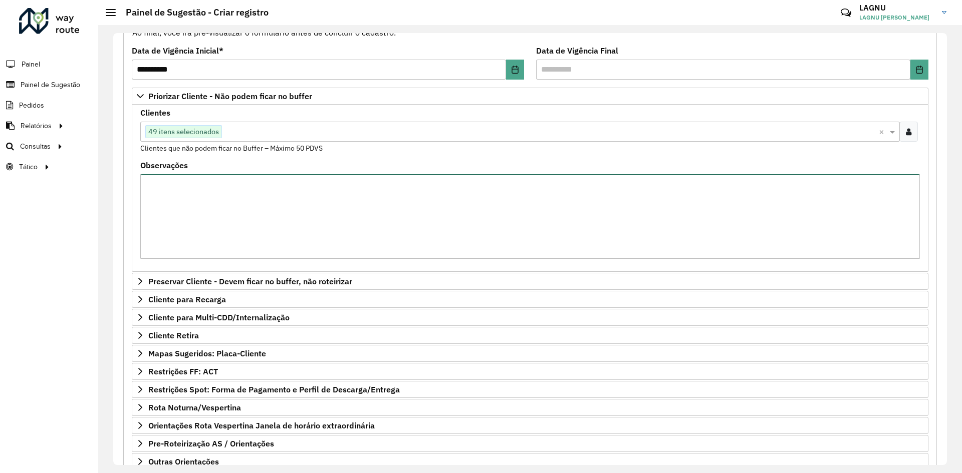
click at [189, 202] on textarea "Observações" at bounding box center [530, 216] width 780 height 85
click at [212, 137] on span "49 itens selecionados" at bounding box center [184, 132] width 76 height 12
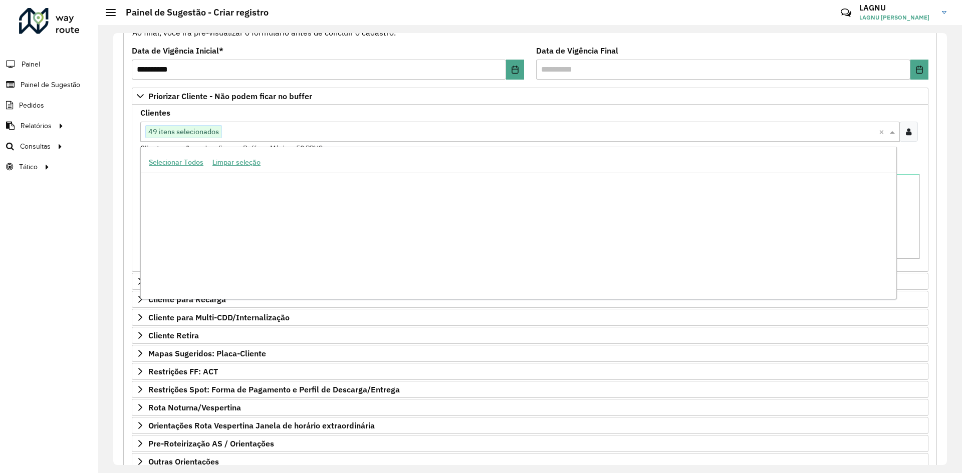
scroll to position [417580, 0]
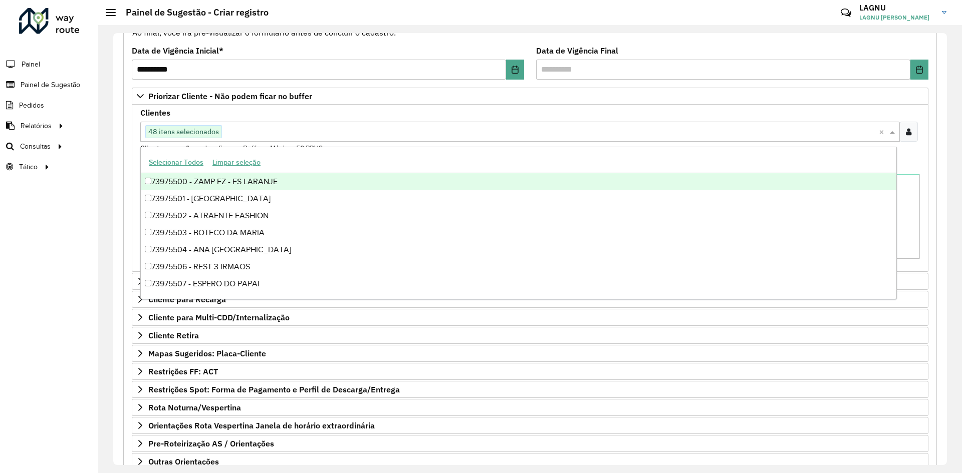
click at [911, 161] on formly-field "Clientes Clique no botão para buscar clientes 48 itens selecionados × Clientes …" at bounding box center [530, 135] width 792 height 53
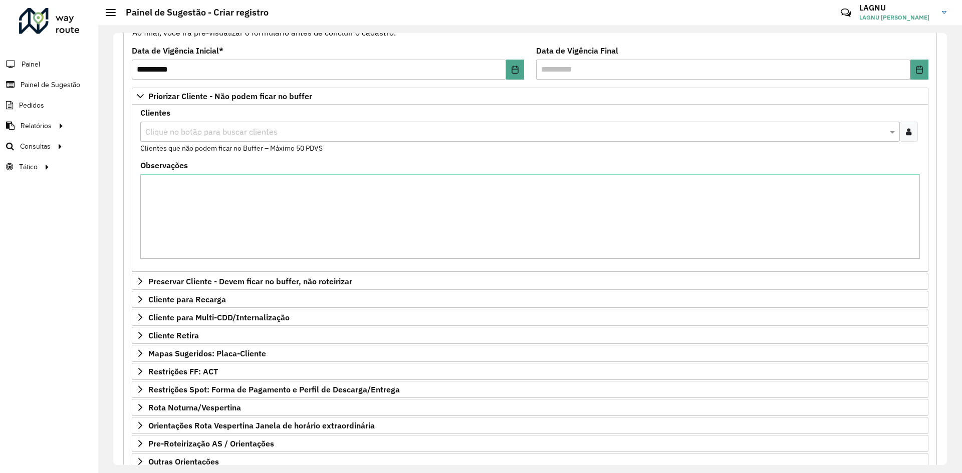
click at [916, 135] on div "Clique no botão para buscar clientes" at bounding box center [530, 132] width 780 height 20
click at [909, 133] on div at bounding box center [908, 132] width 19 height 20
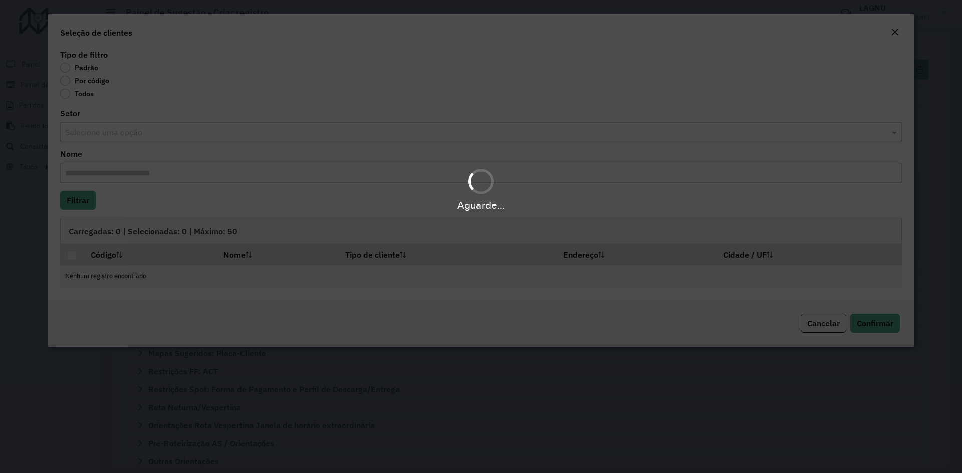
click at [63, 73] on div "Aguarde..." at bounding box center [481, 236] width 962 height 473
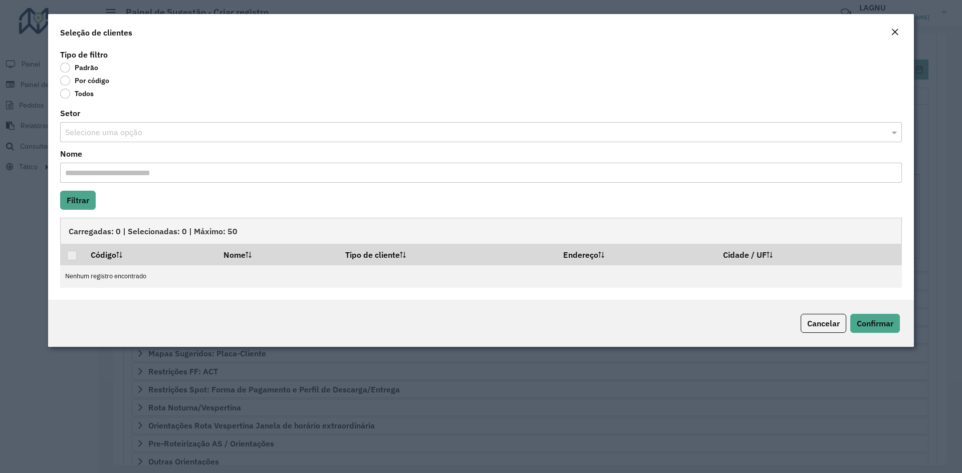
click at [66, 78] on label "Por código" at bounding box center [84, 81] width 49 height 10
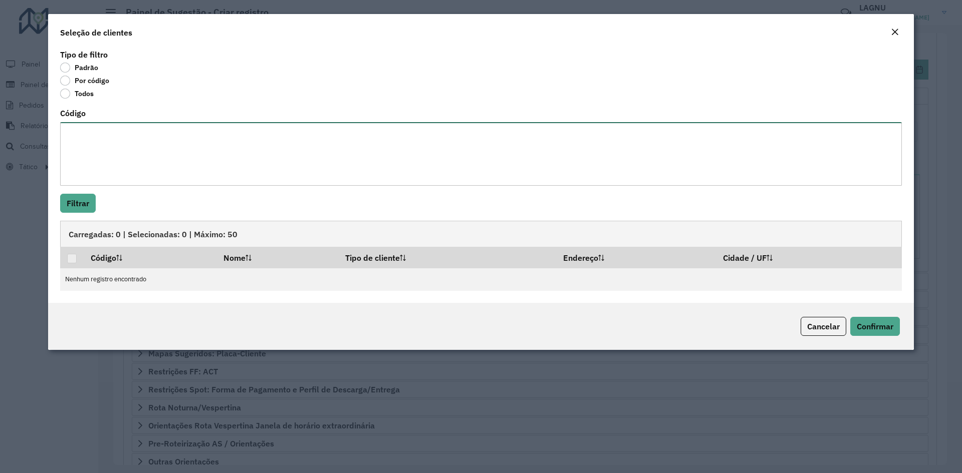
click at [105, 134] on textarea "Código" at bounding box center [481, 154] width 842 height 64
paste textarea "***** ***** ***** ***** ***** ***** **** **** ***** ***** ***** ***** ***** ***…"
type textarea "***** ***** ***** ***** ***** ***** **** **** ***** ***** ***** ***** ***** ***…"
click at [85, 195] on button "Filtrar" at bounding box center [78, 203] width 36 height 19
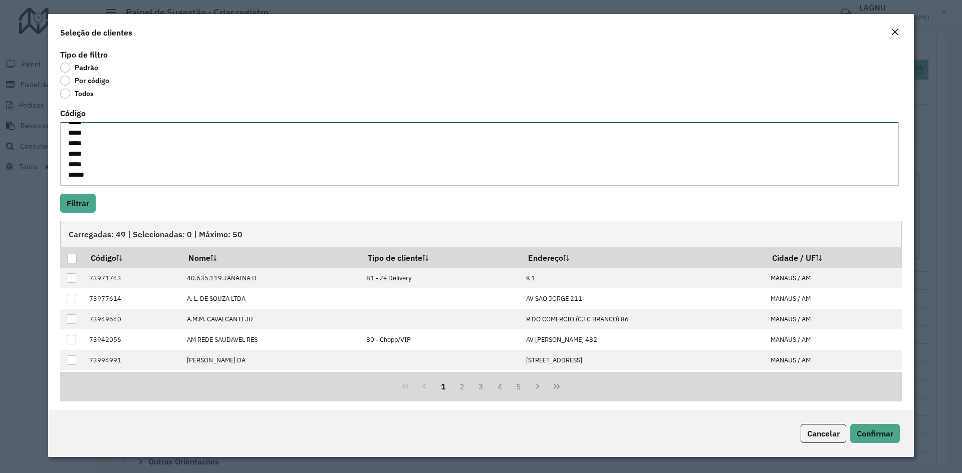
click at [97, 172] on textarea "***** ***** ***** ***** ***** ***** **** **** ***** ***** ***** ***** ***** ***…" at bounding box center [479, 154] width 839 height 64
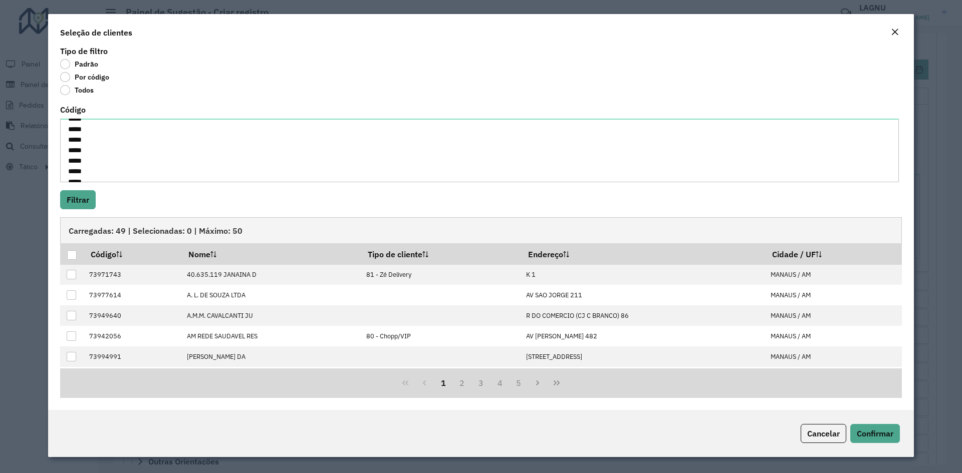
scroll to position [250, 0]
drag, startPoint x: 900, startPoint y: 38, endPoint x: 897, endPoint y: 43, distance: 6.1
click at [900, 38] on button "Close" at bounding box center [895, 32] width 14 height 13
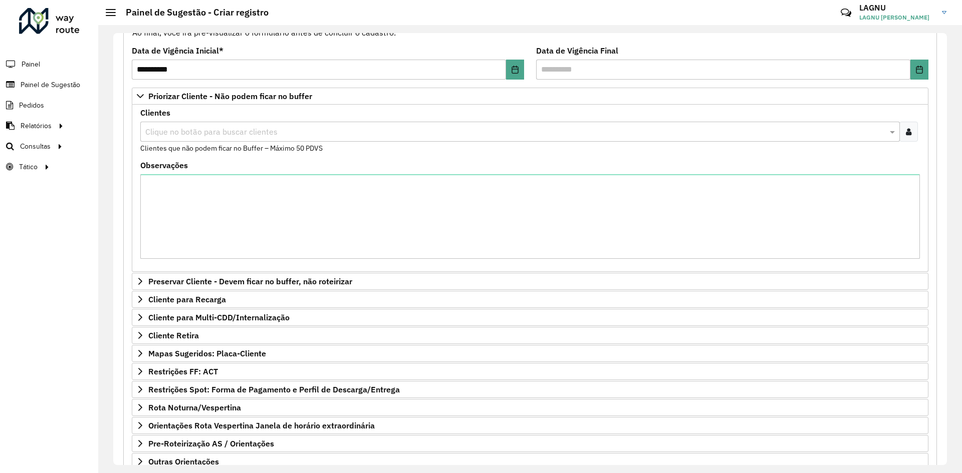
click at [190, 135] on input "text" at bounding box center [515, 132] width 744 height 12
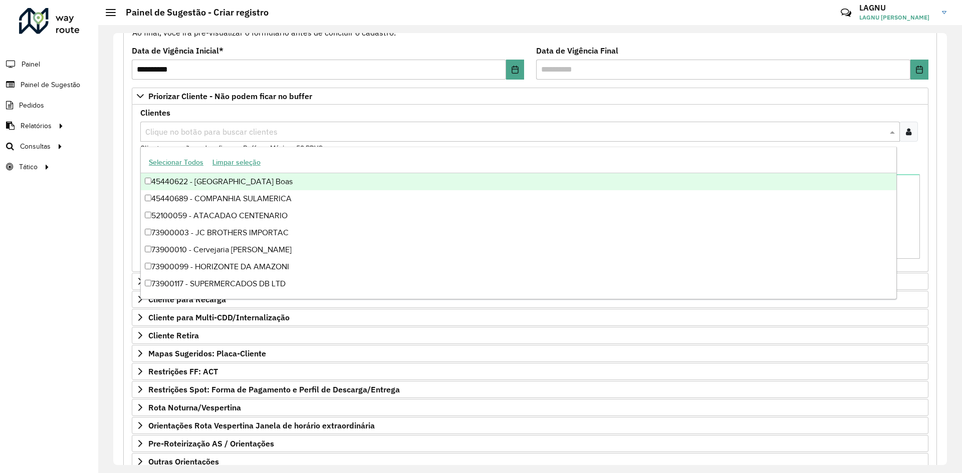
click at [914, 136] on div at bounding box center [908, 132] width 19 height 20
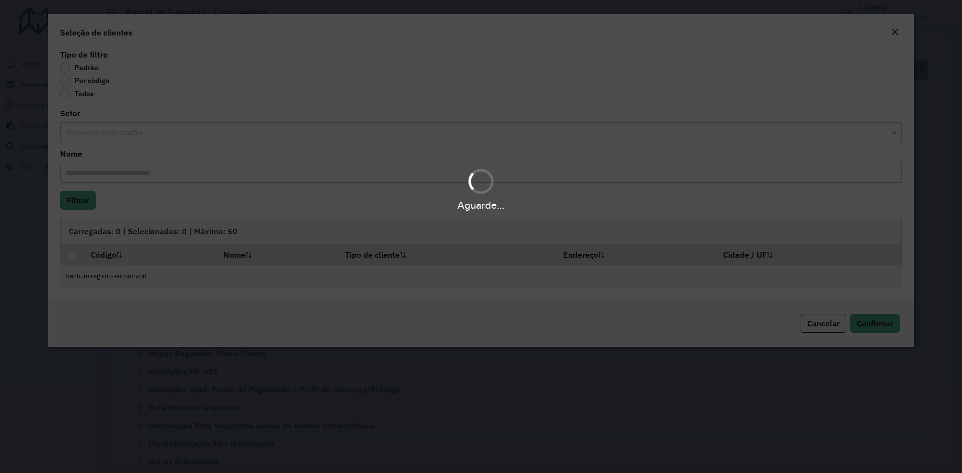
click at [70, 84] on div "Aguarde..." at bounding box center [481, 236] width 962 height 473
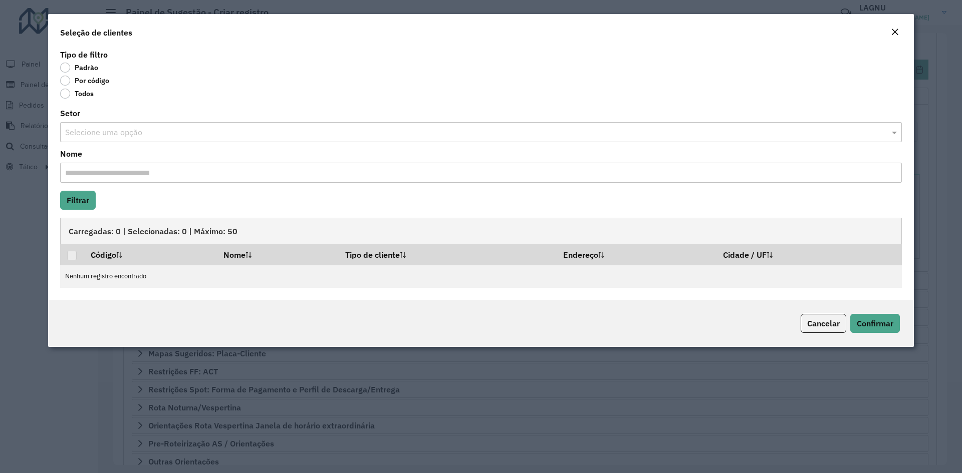
click at [65, 80] on label "Por código" at bounding box center [84, 81] width 49 height 10
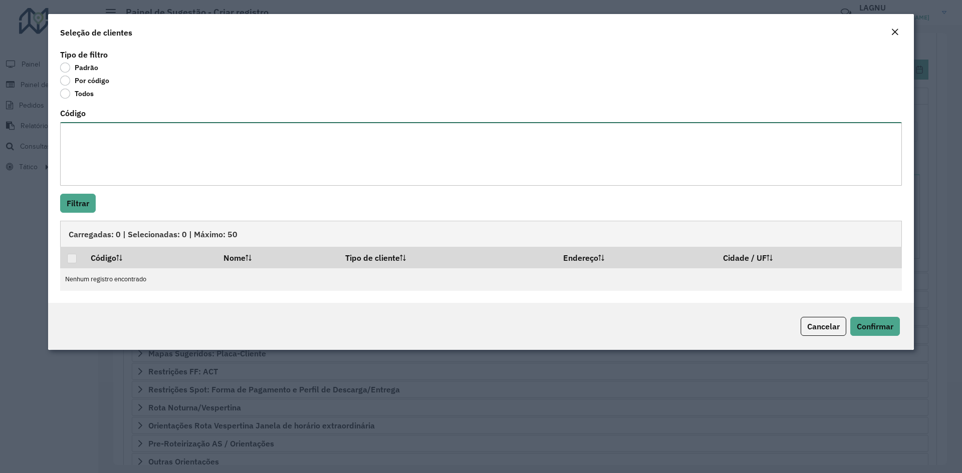
click at [120, 125] on textarea "Código" at bounding box center [481, 154] width 842 height 64
paste textarea "***** ***** ***** ***** ***** ***** **** **** ***** ***** ***** ***** ***** ***…"
type textarea "***** ***** ***** ***** ***** ***** **** **** ***** ***** ***** ***** ***** ***…"
click at [94, 203] on button "Filtrar" at bounding box center [78, 203] width 36 height 19
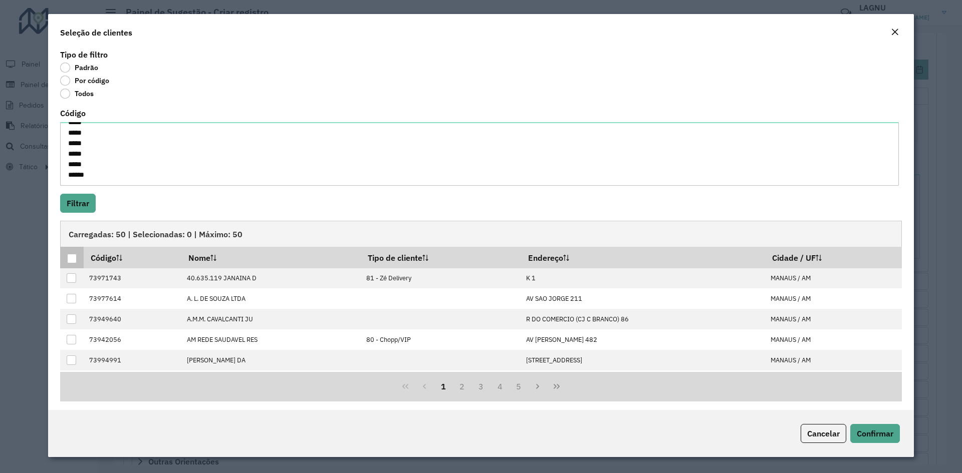
click at [78, 259] on th at bounding box center [72, 257] width 24 height 21
click at [70, 259] on div at bounding box center [72, 259] width 10 height 10
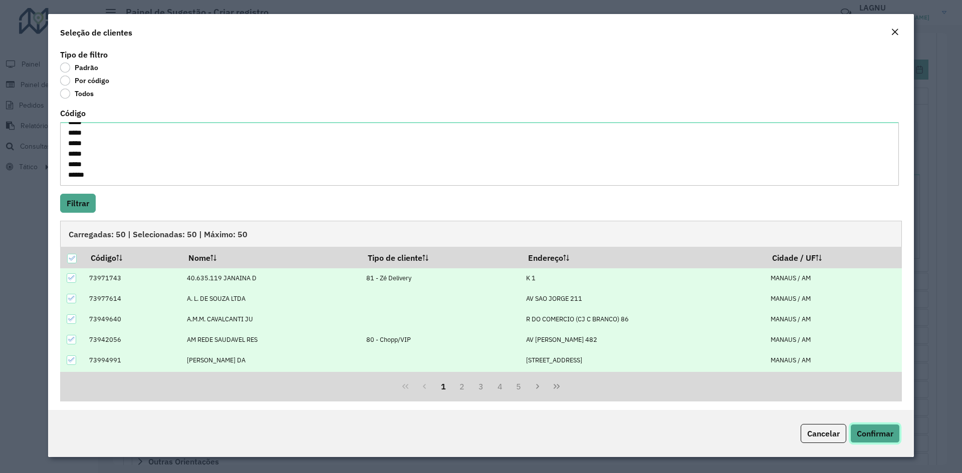
click at [884, 430] on span "Confirmar" at bounding box center [875, 434] width 37 height 10
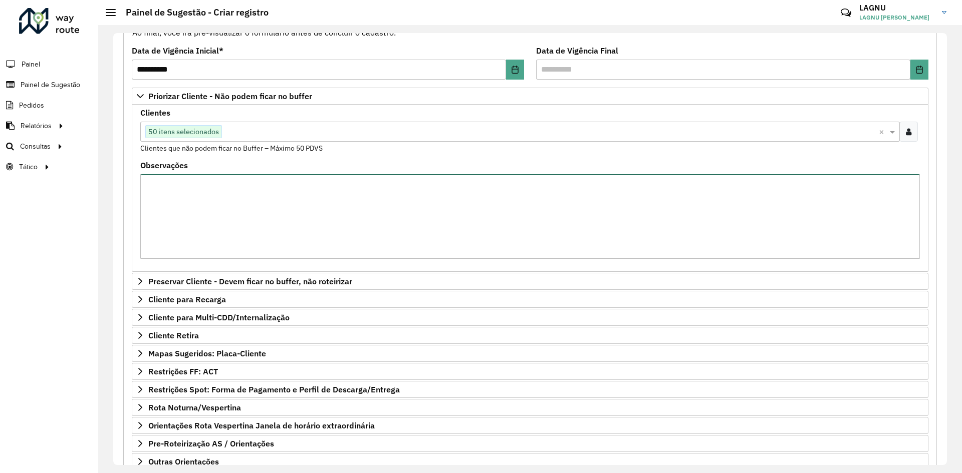
click at [196, 212] on textarea "Observações" at bounding box center [530, 216] width 780 height 85
click at [228, 215] on textarea "Observações" at bounding box center [530, 216] width 780 height 85
paste textarea "*****"
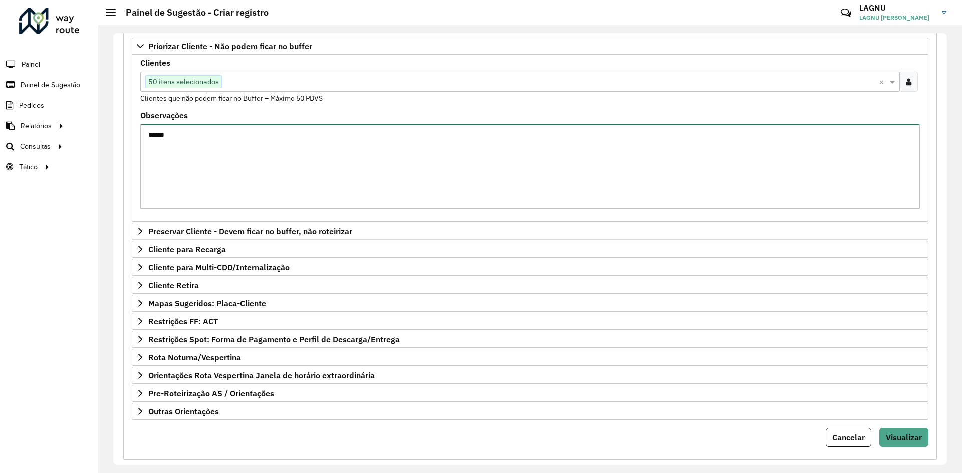
type textarea "*****"
click at [238, 232] on span "Preservar Cliente - Devem ficar no buffer, não roteirizar" at bounding box center [250, 231] width 204 height 8
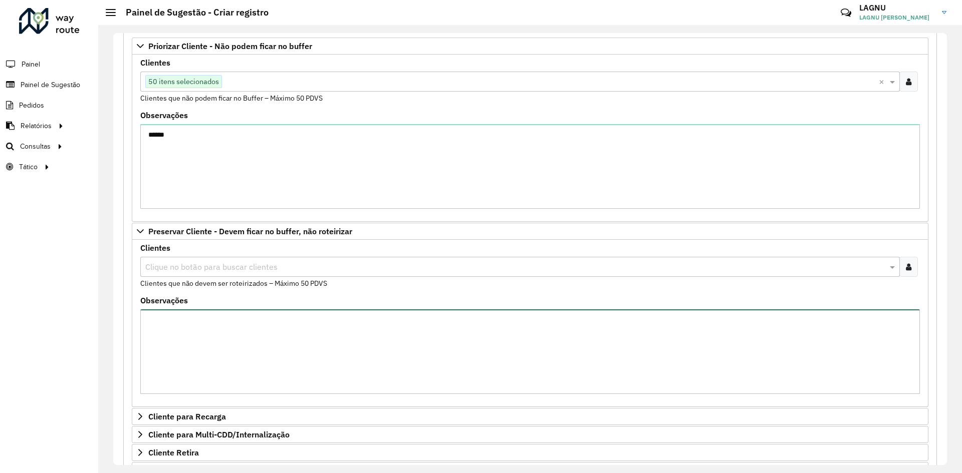
click at [275, 331] on textarea "Observações" at bounding box center [530, 352] width 780 height 85
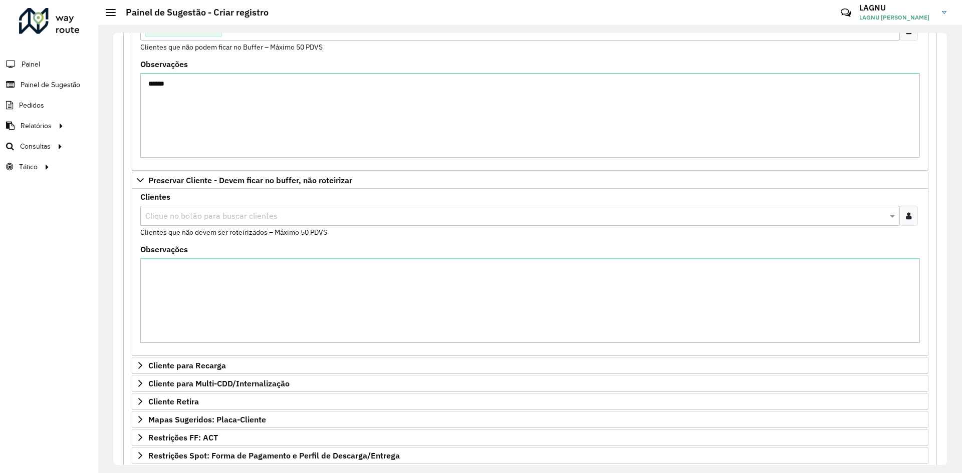
scroll to position [226, 0]
drag, startPoint x: 205, startPoint y: 182, endPoint x: 221, endPoint y: 189, distance: 16.8
click at [205, 182] on span "Preservar Cliente - Devem ficar no buffer, não roteirizar" at bounding box center [250, 181] width 204 height 8
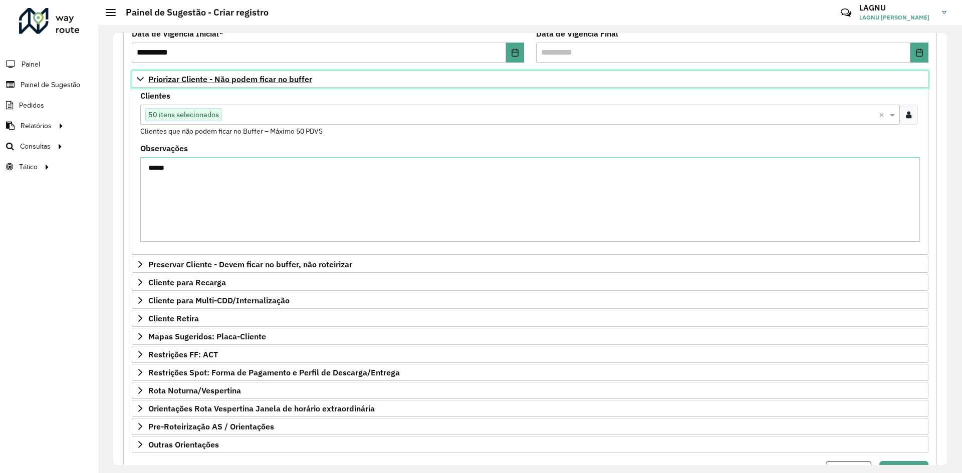
click at [189, 85] on link "Priorizar Cliente - Não podem ficar no buffer" at bounding box center [530, 79] width 797 height 17
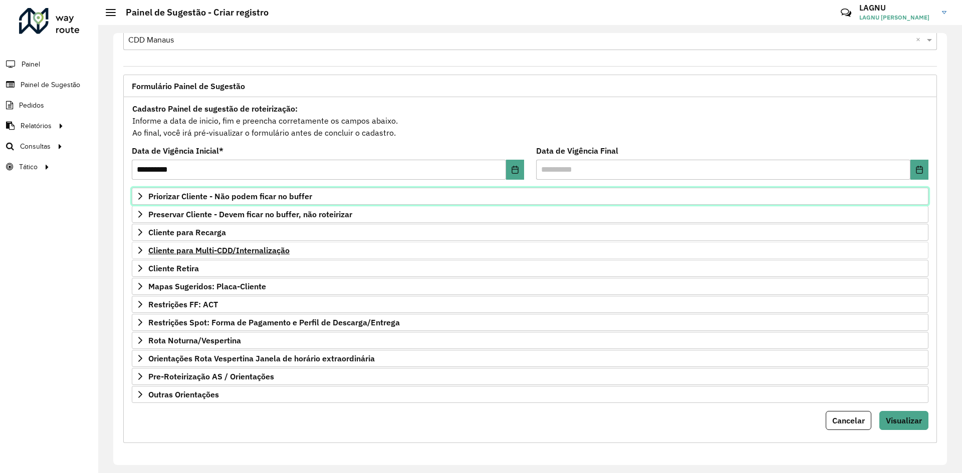
scroll to position [26, 0]
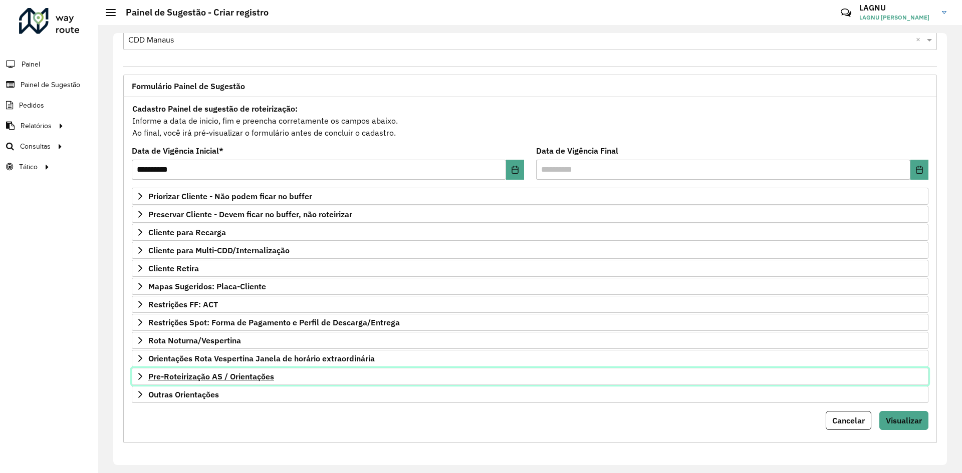
click at [224, 376] on span "Pre-Roteirização AS / Orientações" at bounding box center [211, 377] width 126 height 8
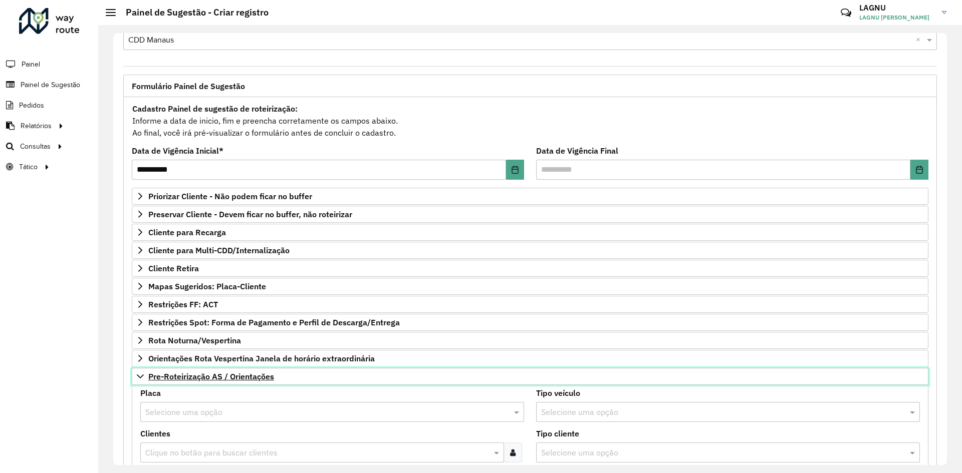
click at [223, 376] on span "Pre-Roteirização AS / Orientações" at bounding box center [211, 377] width 126 height 8
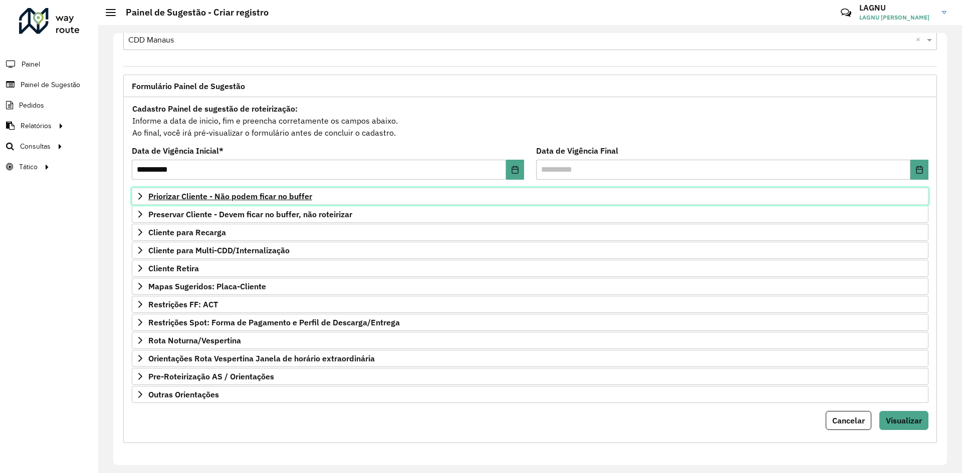
click at [193, 198] on span "Priorizar Cliente - Não podem ficar no buffer" at bounding box center [230, 196] width 164 height 8
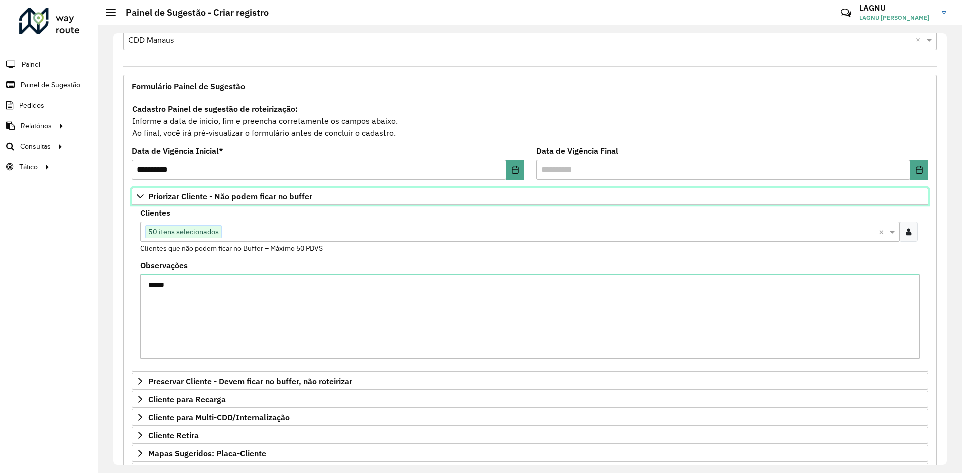
click at [193, 198] on span "Priorizar Cliente - Não podem ficar no buffer" at bounding box center [230, 196] width 164 height 8
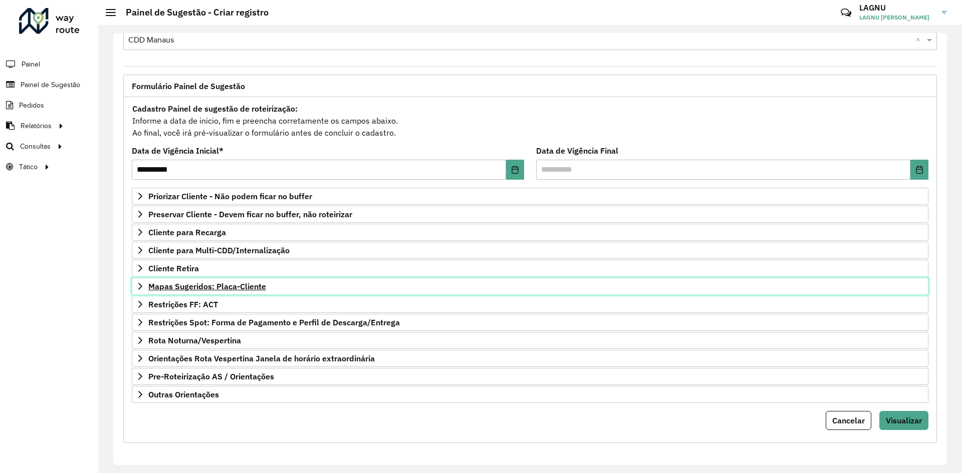
click at [215, 287] on span "Mapas Sugeridos: Placa-Cliente" at bounding box center [207, 287] width 118 height 8
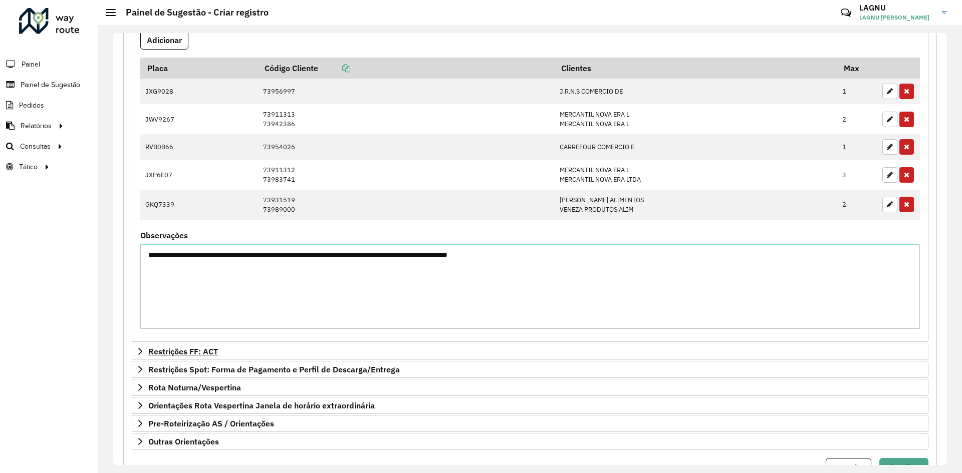
scroll to position [383, 0]
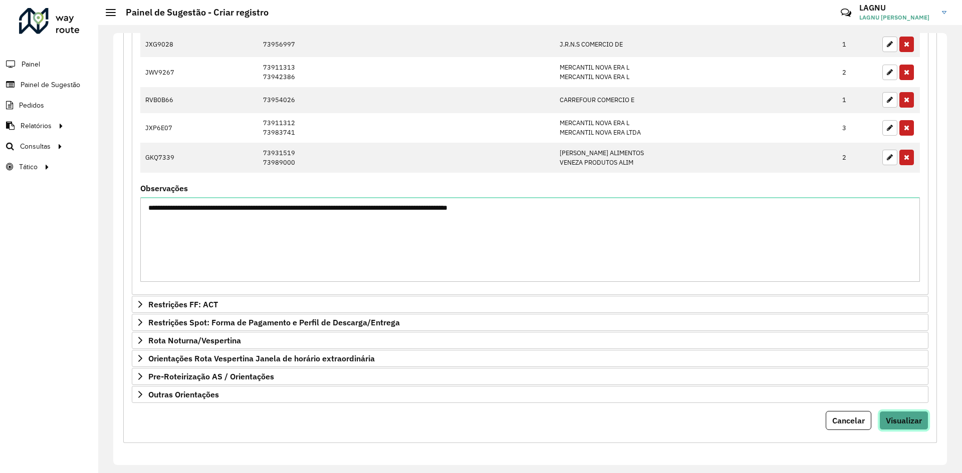
click at [902, 426] on span "Visualizar" at bounding box center [904, 421] width 36 height 10
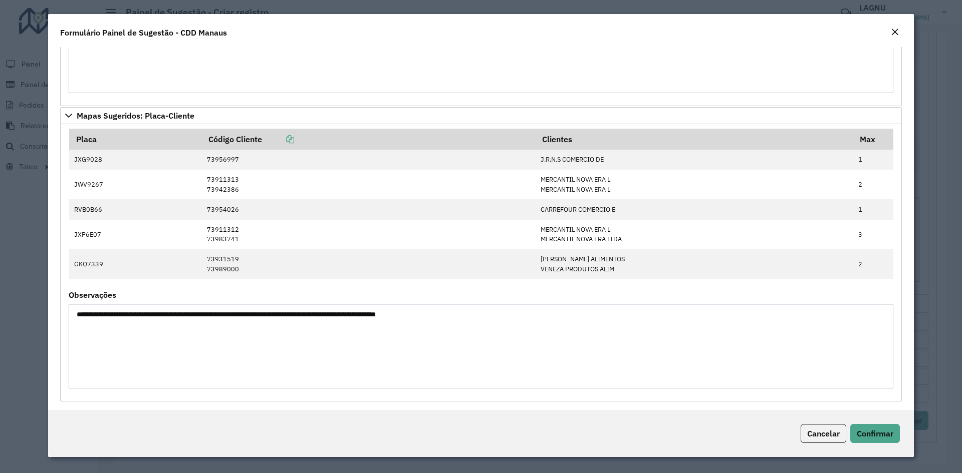
scroll to position [1162, 0]
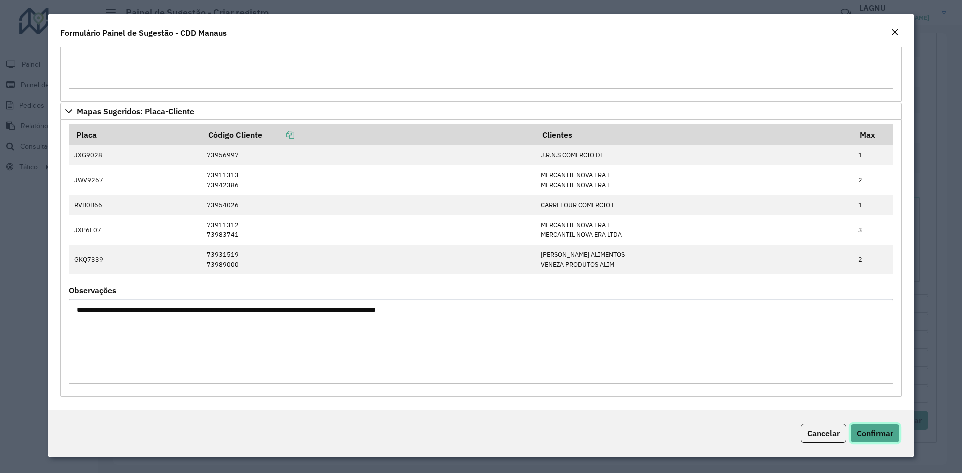
click at [880, 431] on span "Confirmar" at bounding box center [875, 434] width 37 height 10
